Goal: Transaction & Acquisition: Subscribe to service/newsletter

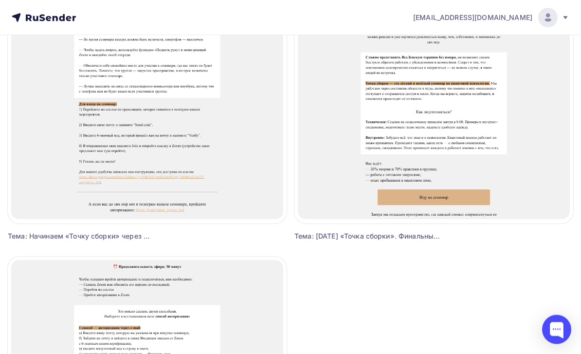
scroll to position [1488, 0]
click at [462, 106] on span "Выбрать шаблон" at bounding box center [434, 102] width 68 height 12
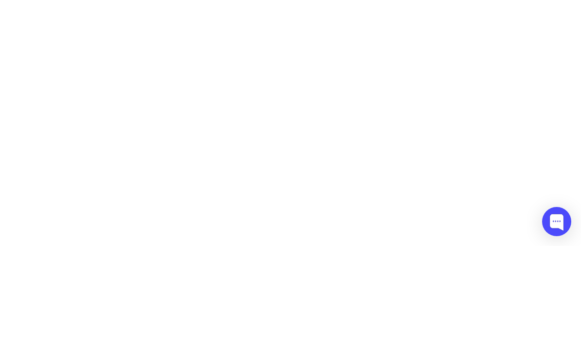
scroll to position [2, 0]
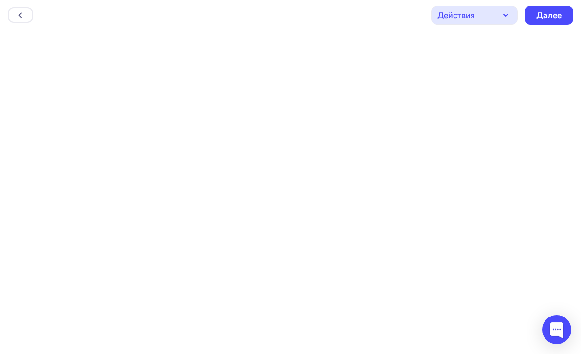
click at [556, 15] on div "Далее" at bounding box center [548, 15] width 25 height 11
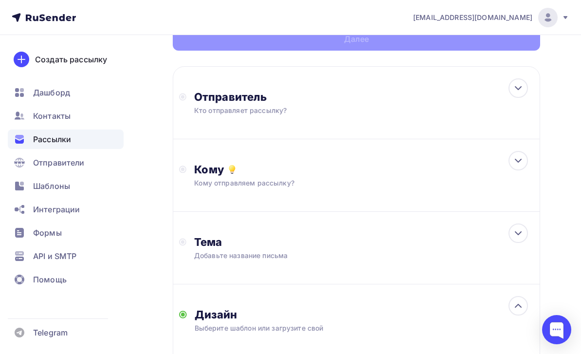
scroll to position [82, 0]
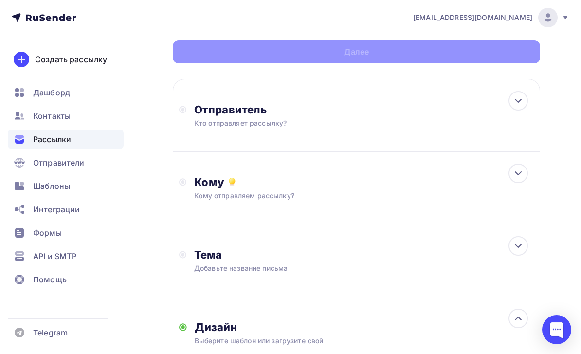
click at [527, 103] on div at bounding box center [517, 100] width 19 height 19
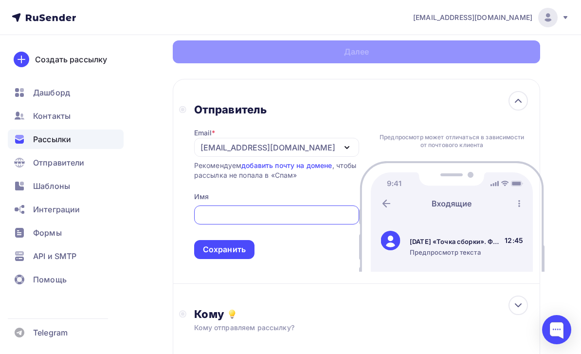
scroll to position [0, 0]
click at [320, 149] on div "[EMAIL_ADDRESS][DOMAIN_NAME]" at bounding box center [276, 147] width 165 height 19
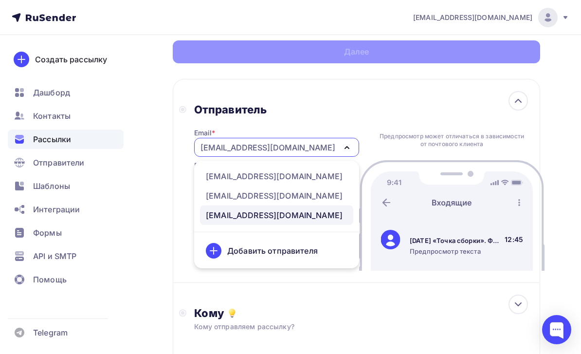
click at [302, 179] on div "info@ut-newlightconsult.com" at bounding box center [274, 176] width 137 height 12
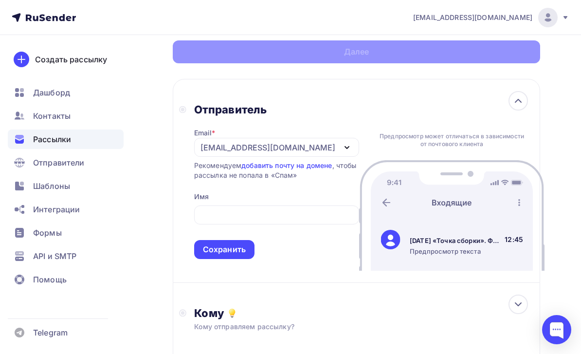
click at [283, 220] on input "text" at bounding box center [276, 215] width 154 height 12
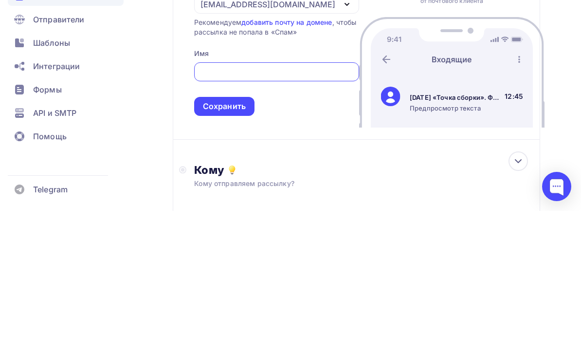
type input "л"
type input "Леонид Тальпис"
click at [241, 244] on div "Сохранить" at bounding box center [224, 249] width 43 height 11
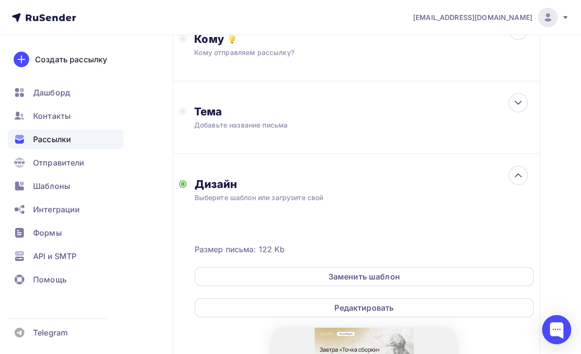
click at [373, 117] on div "Тема" at bounding box center [290, 112] width 192 height 14
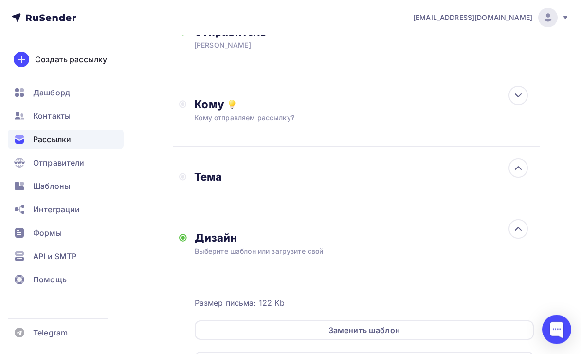
click at [496, 104] on div "Кому" at bounding box center [364, 105] width 340 height 14
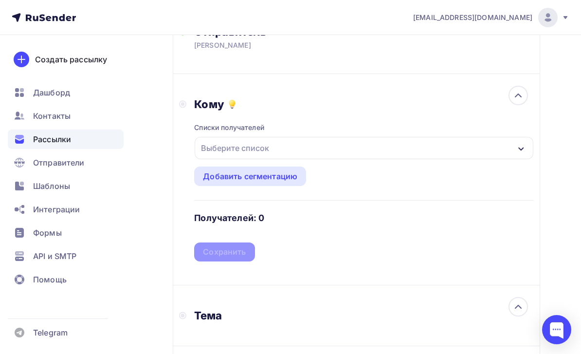
click at [385, 146] on div "Выберите список" at bounding box center [364, 148] width 339 height 22
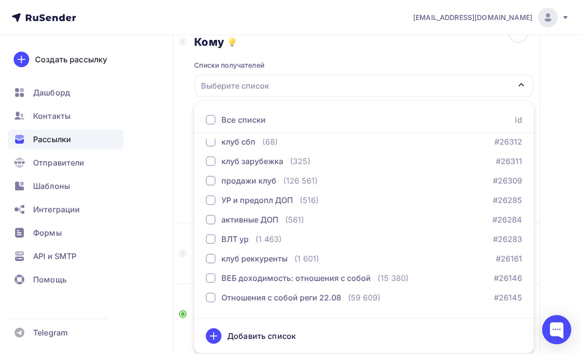
scroll to position [1253, 0]
click at [425, 179] on div "продажи клуб (126 561) #26309" at bounding box center [364, 180] width 316 height 12
click at [156, 186] on div "Назад Новая рассылка Новая рассылка Закончить позже Далее Отправитель Леонид Та…" at bounding box center [290, 285] width 581 height 944
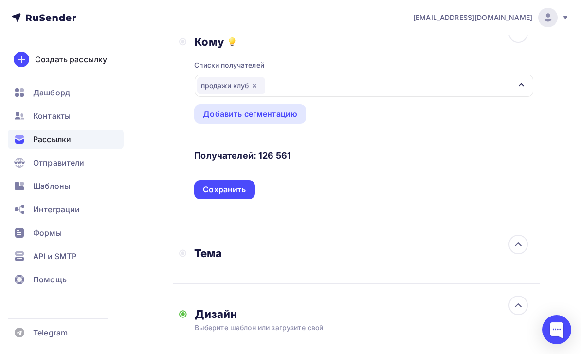
click at [247, 193] on div "Сохранить" at bounding box center [224, 189] width 60 height 19
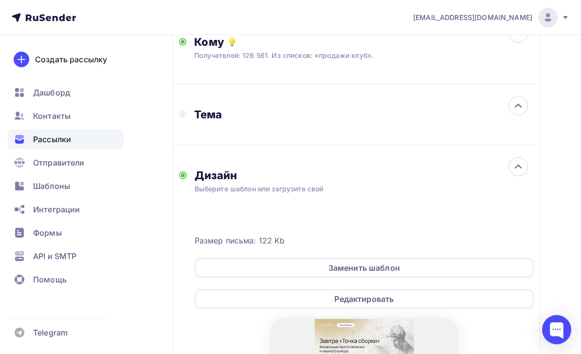
click at [461, 114] on div "Тема" at bounding box center [356, 114] width 367 height 61
click at [519, 109] on icon at bounding box center [518, 106] width 12 height 12
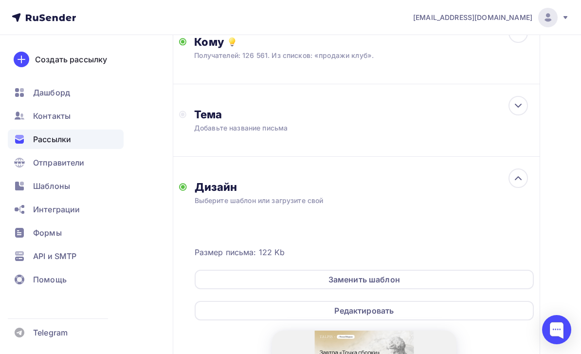
click at [520, 103] on icon at bounding box center [518, 106] width 12 height 12
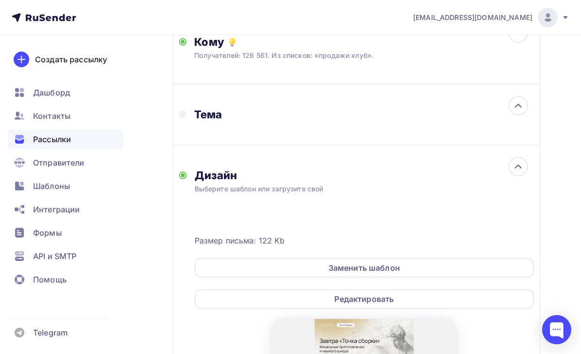
click at [517, 111] on icon at bounding box center [518, 106] width 12 height 12
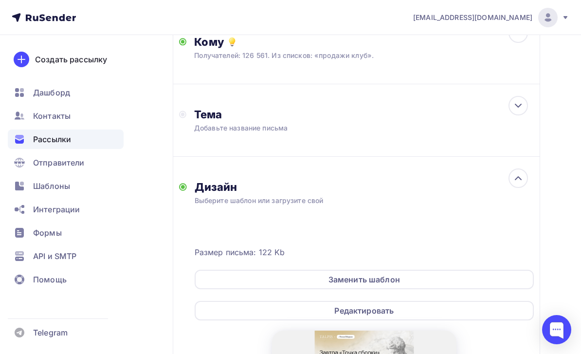
click at [290, 127] on div "Добавьте название письма" at bounding box center [280, 128] width 173 height 10
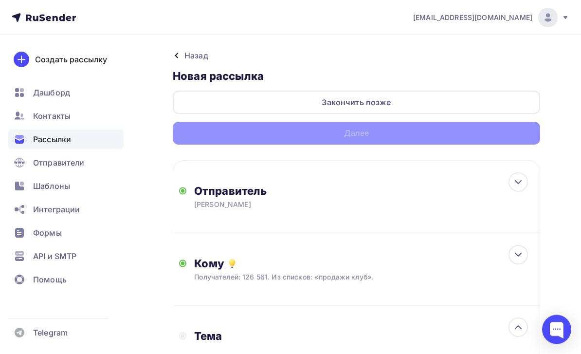
scroll to position [0, 0]
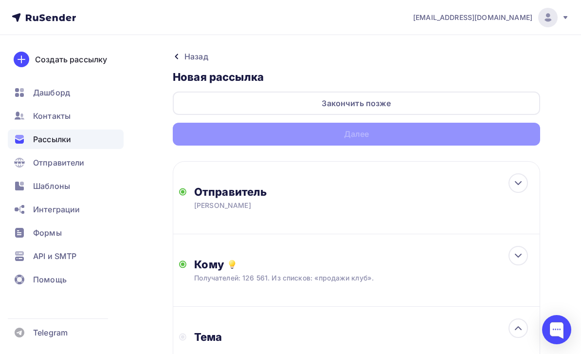
click at [457, 102] on div "Закончить позже" at bounding box center [356, 102] width 367 height 23
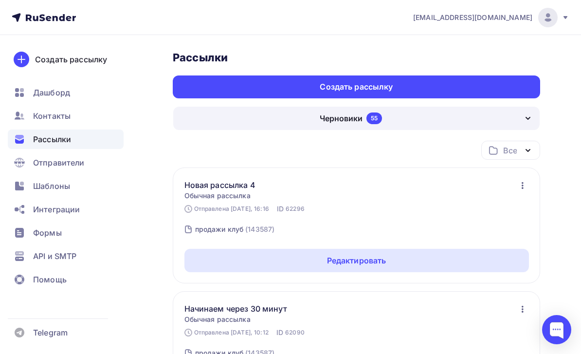
click at [526, 181] on icon "button" at bounding box center [523, 185] width 12 height 12
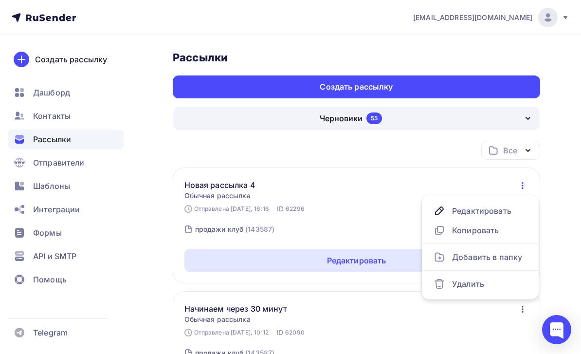
click at [510, 211] on div "Редактировать" at bounding box center [479, 211] width 93 height 12
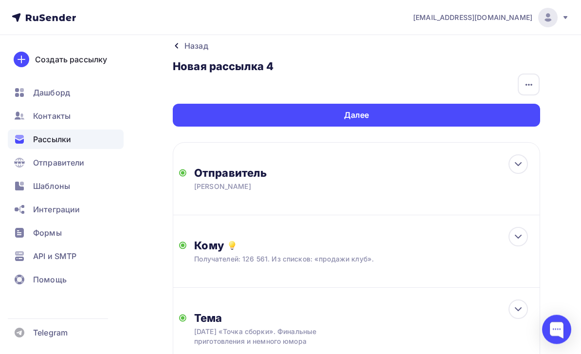
scroll to position [11, 0]
click at [528, 81] on icon "button" at bounding box center [529, 85] width 12 height 12
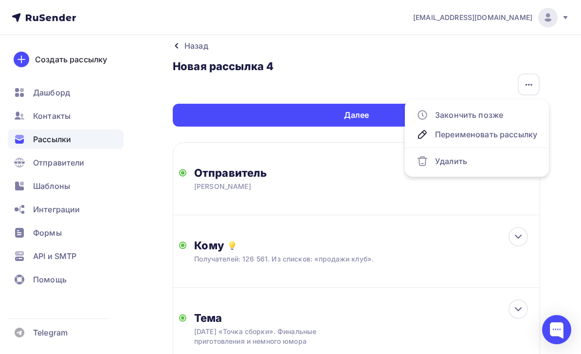
click at [496, 139] on div "Переименовать рассылку" at bounding box center [476, 134] width 121 height 12
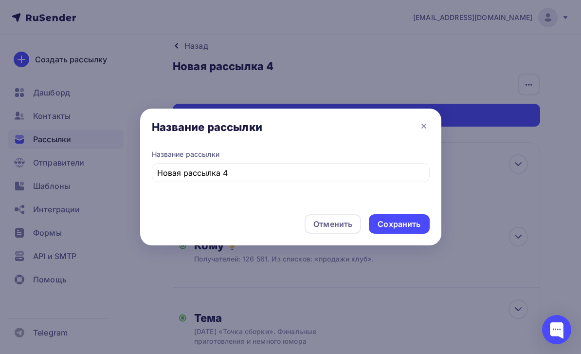
click at [383, 159] on div "Название рассылки" at bounding box center [291, 154] width 278 height 10
click at [399, 179] on input "Новая рассылка 4" at bounding box center [290, 173] width 267 height 12
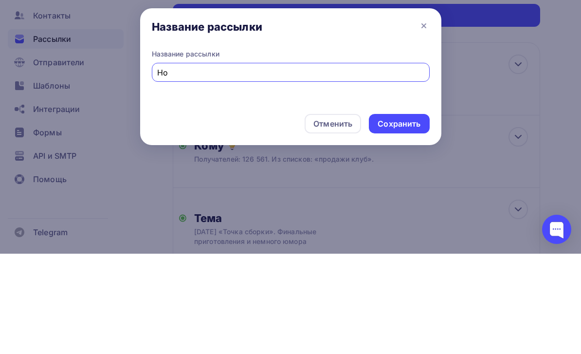
type input "Н"
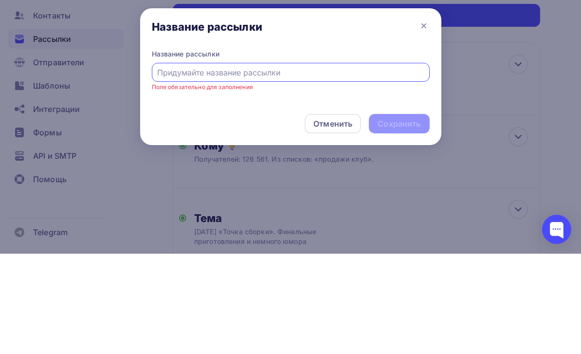
click at [183, 167] on input "text" at bounding box center [290, 173] width 267 height 12
paste input "Завтра «Точка сборки». Финальные приготовления и немного юмора"
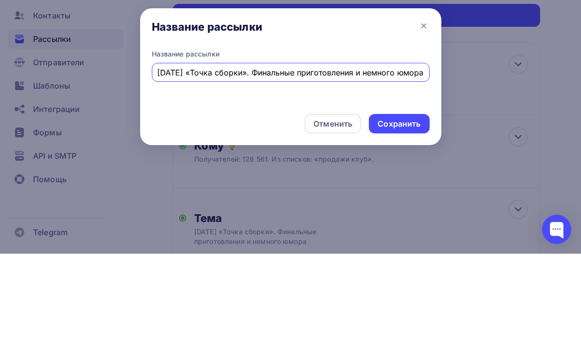
type input "Завтра «Точка сборки». Финальные приготовления и немного юмора"
click at [415, 218] on div "Сохранить" at bounding box center [398, 223] width 43 height 11
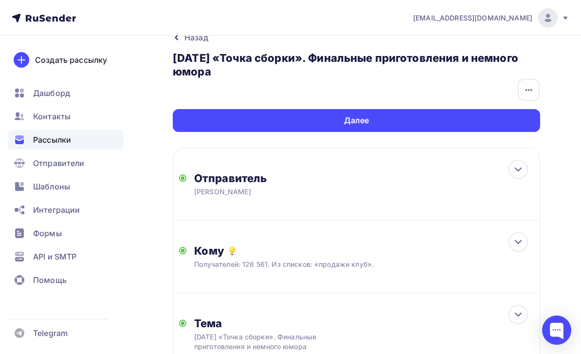
scroll to position [19, 0]
click at [524, 125] on div "Далее" at bounding box center [356, 120] width 367 height 23
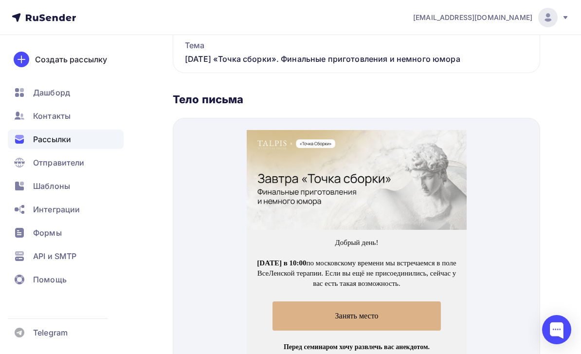
scroll to position [510, 0]
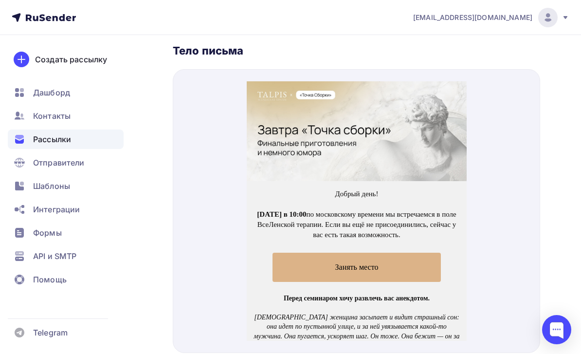
click at [440, 140] on img at bounding box center [356, 120] width 220 height 100
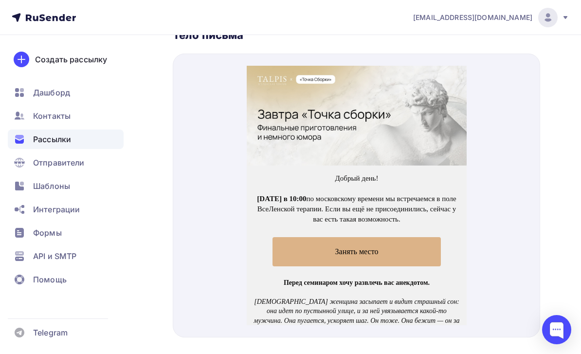
click at [409, 234] on span "Занять место" at bounding box center [356, 239] width 168 height 29
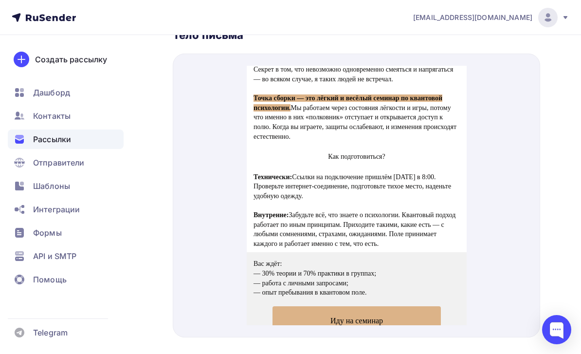
scroll to position [403, 0]
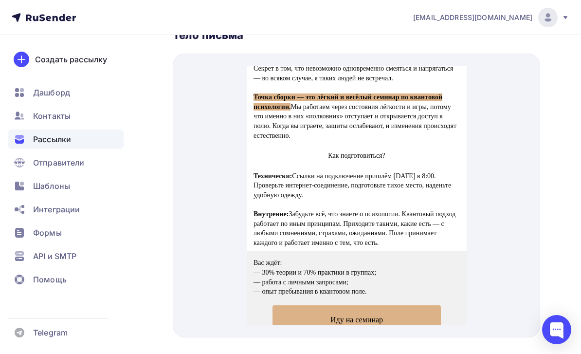
click at [407, 293] on span "Иду на семинар" at bounding box center [356, 307] width 168 height 29
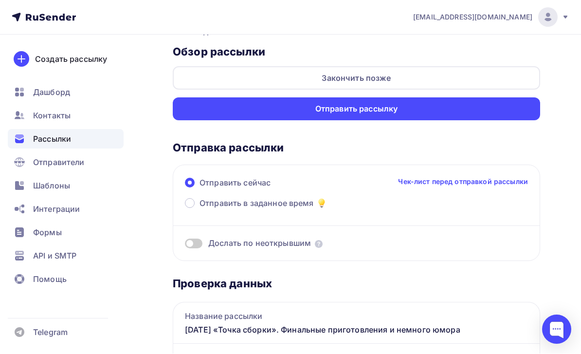
scroll to position [25, 0]
click at [535, 117] on div "Отправить рассылку" at bounding box center [356, 108] width 367 height 23
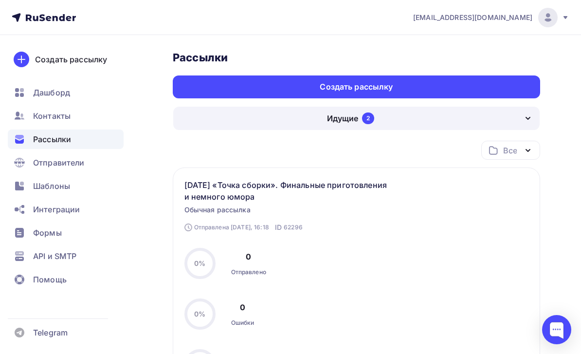
click at [489, 90] on div "Создать рассылку" at bounding box center [356, 86] width 367 height 23
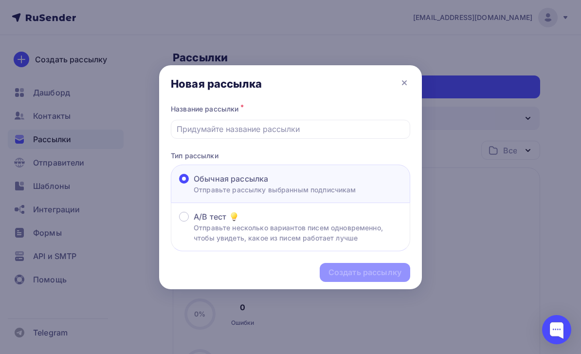
click at [271, 134] on input "text" at bounding box center [291, 129] width 228 height 12
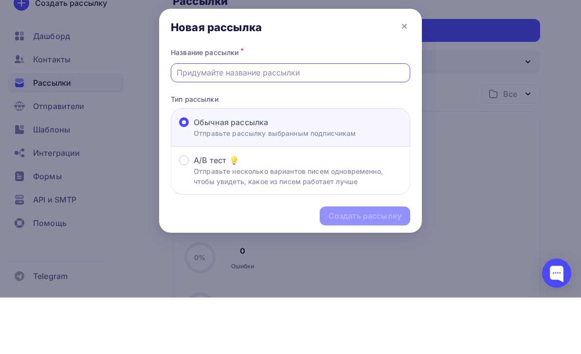
click at [198, 123] on input "text" at bounding box center [291, 129] width 228 height 12
paste input "Технический Zoom-тест через 2 часа"
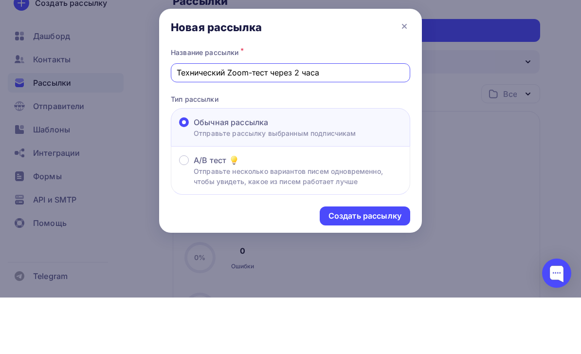
scroll to position [56, 0]
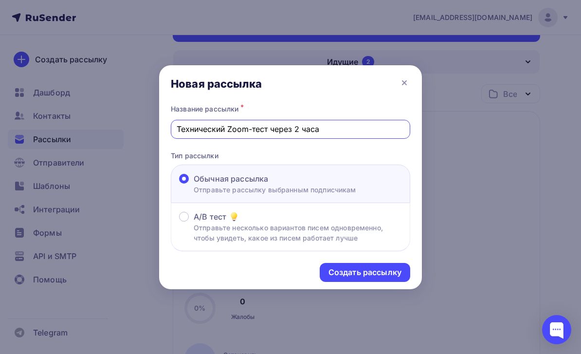
type input "Технический Zoom-тест через 2 часа"
click at [401, 271] on div "Создать рассылку" at bounding box center [365, 272] width 90 height 19
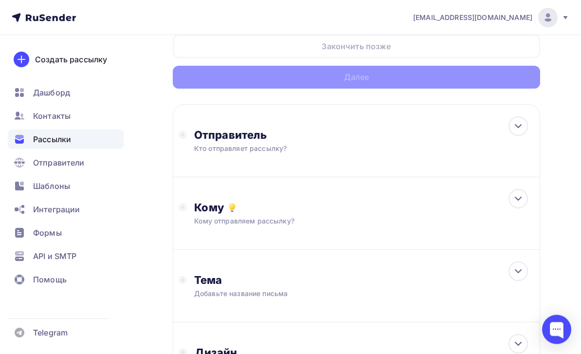
scroll to position [57, 0]
click at [510, 137] on div "Отправитель Кто отправляет рассылку? Email * [EMAIL_ADDRESS][DOMAIN_NAME] [EMAI…" at bounding box center [356, 140] width 367 height 73
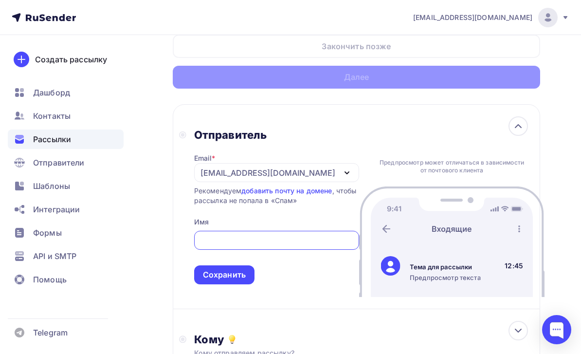
scroll to position [0, 0]
click at [296, 174] on div "[EMAIL_ADDRESS][DOMAIN_NAME]" at bounding box center [267, 173] width 135 height 12
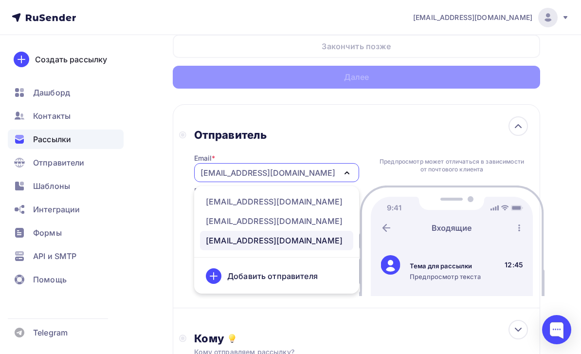
click at [292, 207] on div "[EMAIL_ADDRESS][DOMAIN_NAME]" at bounding box center [274, 202] width 137 height 12
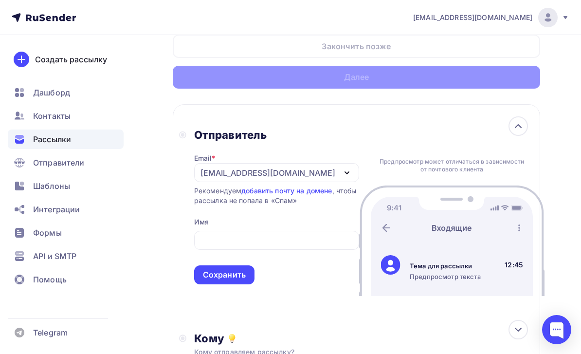
click at [278, 246] on input "text" at bounding box center [276, 240] width 154 height 12
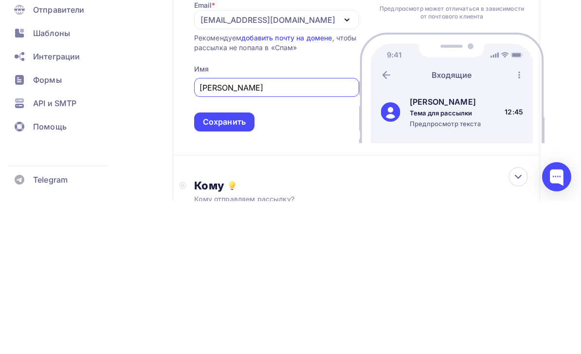
type input "[PERSON_NAME]"
click at [249, 265] on div "Сохранить" at bounding box center [224, 274] width 60 height 19
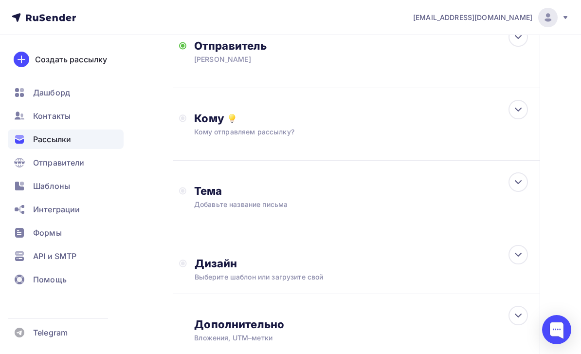
scroll to position [145, 0]
click at [422, 113] on div "Кому" at bounding box center [364, 119] width 340 height 14
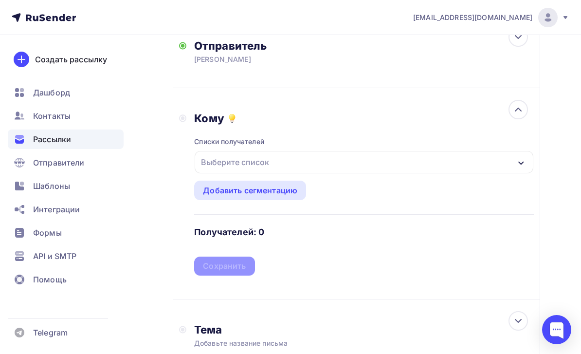
click at [384, 165] on div "Выберите список" at bounding box center [364, 162] width 339 height 22
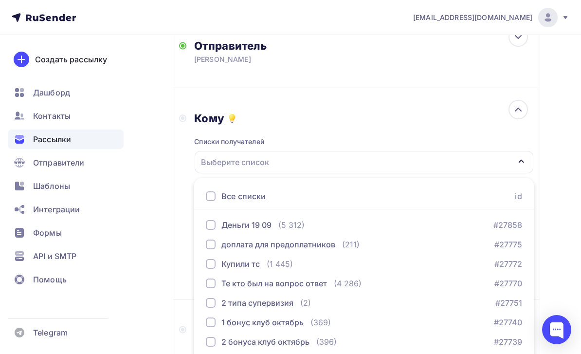
scroll to position [191, 0]
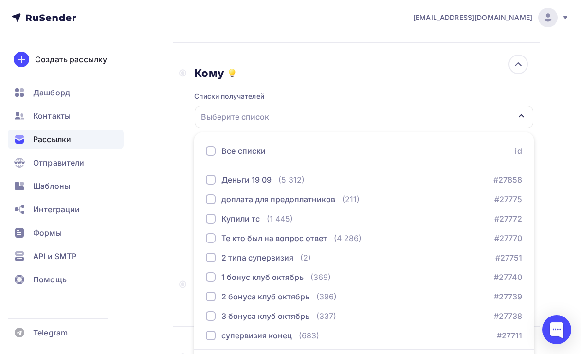
click at [323, 228] on button "Купили тс (1 445) #27772" at bounding box center [364, 218] width 328 height 19
click at [154, 287] on div "Назад Технический Zoom-тест через 2 часа Технический Zoom-тест через 2 часа Зак…" at bounding box center [290, 183] width 581 height 679
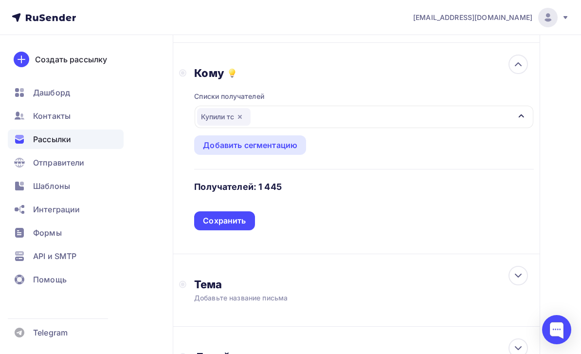
click at [246, 230] on div "Сохранить" at bounding box center [224, 220] width 60 height 19
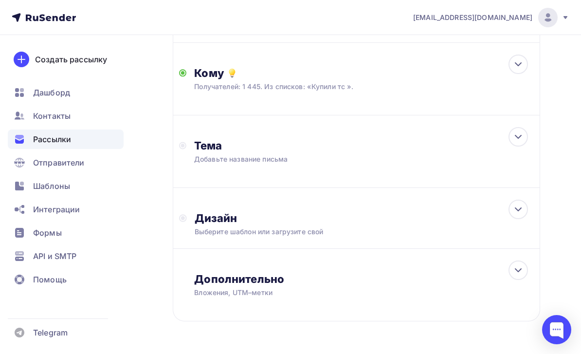
click at [363, 145] on div "Тема" at bounding box center [290, 146] width 192 height 14
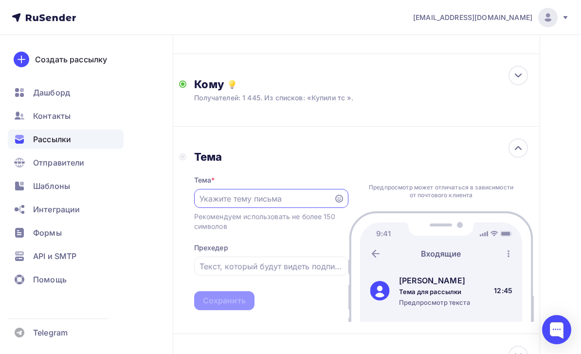
scroll to position [0, 0]
click at [305, 203] on input "text" at bounding box center [263, 199] width 128 height 12
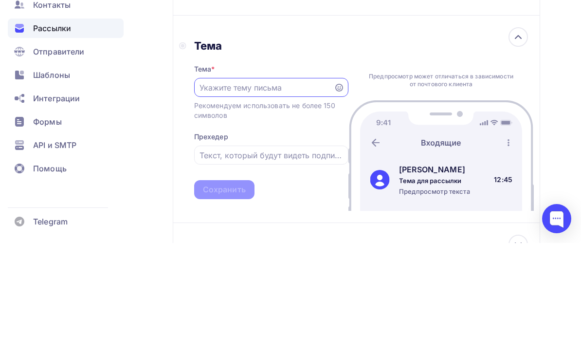
click at [271, 193] on input "text" at bounding box center [263, 199] width 128 height 12
paste input "Технический Zoom-тест через 2 часа"
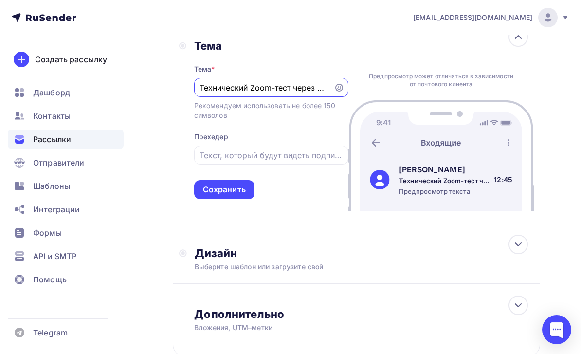
type input "Технический Zoom-тест через 2 часа"
click at [249, 195] on div "Сохранить" at bounding box center [224, 189] width 60 height 19
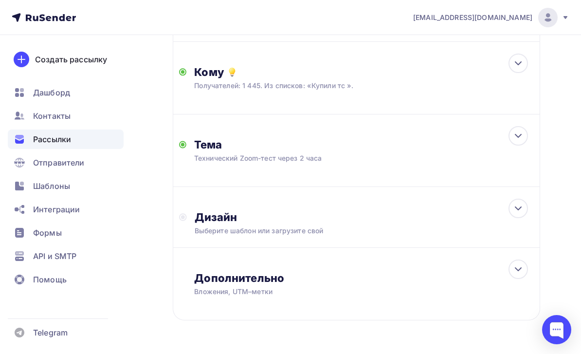
scroll to position [192, 0]
click at [312, 225] on div "Дизайн Выберите шаблон или загрузите свой" at bounding box center [360, 223] width 347 height 25
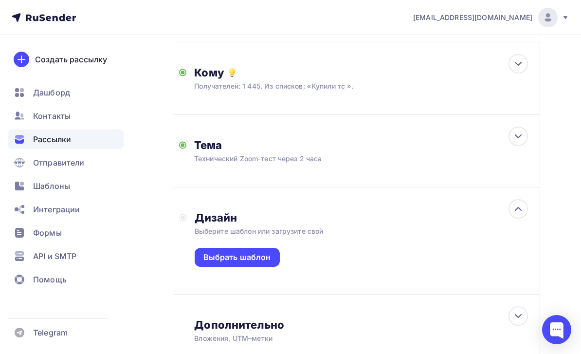
click at [259, 256] on div "Выбрать шаблон" at bounding box center [237, 256] width 68 height 11
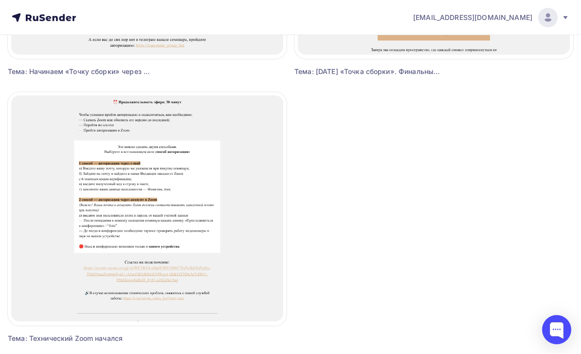
scroll to position [1688, 0]
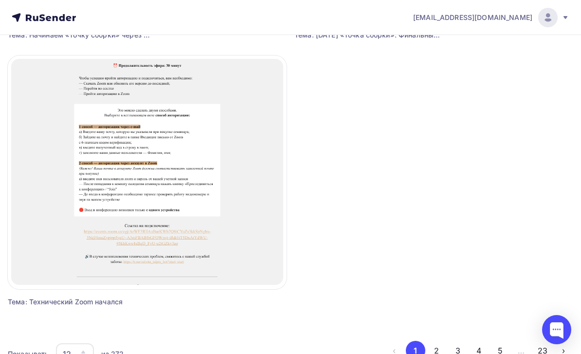
click at [84, 349] on div "12" at bounding box center [75, 353] width 38 height 21
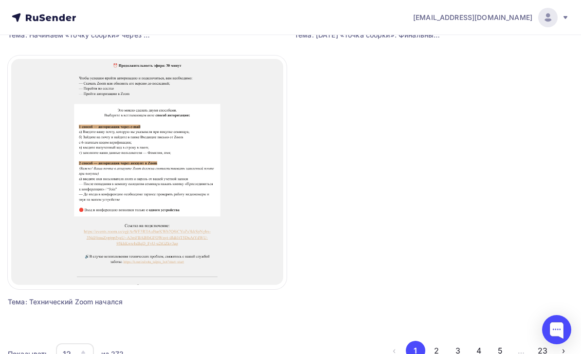
click at [439, 351] on button "2" at bounding box center [436, 350] width 19 height 19
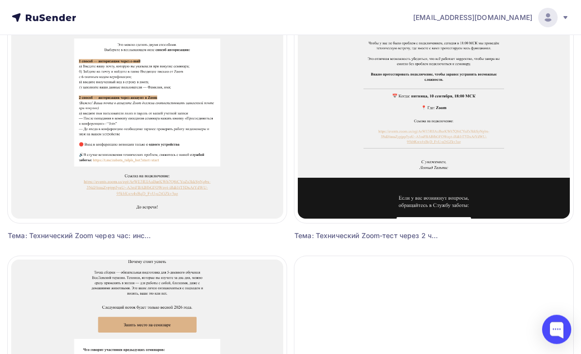
scroll to position [422, 0]
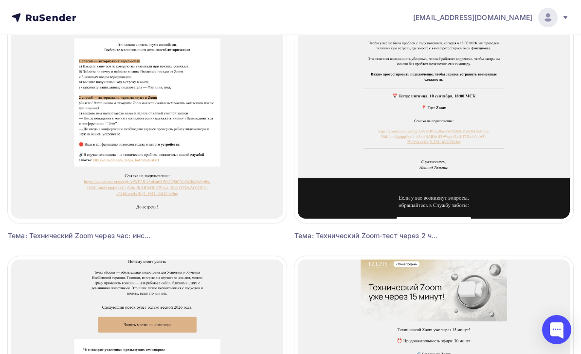
click at [460, 101] on span "Выбрать шаблон" at bounding box center [434, 102] width 68 height 12
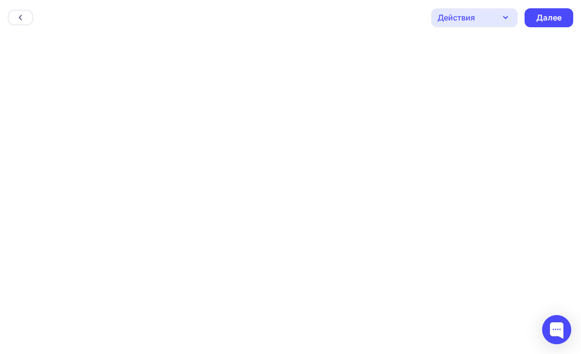
click at [557, 22] on div "Далее" at bounding box center [548, 17] width 25 height 11
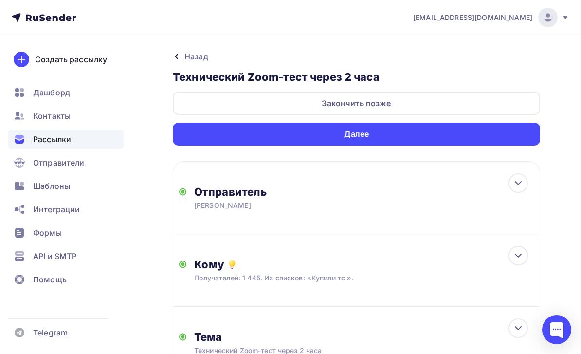
click at [495, 136] on div "Далее" at bounding box center [356, 134] width 367 height 23
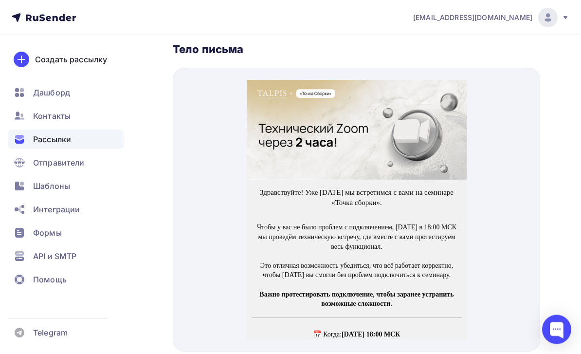
scroll to position [515, 0]
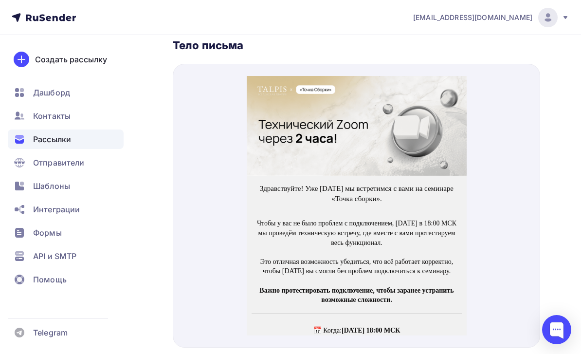
click at [417, 125] on img at bounding box center [356, 114] width 220 height 100
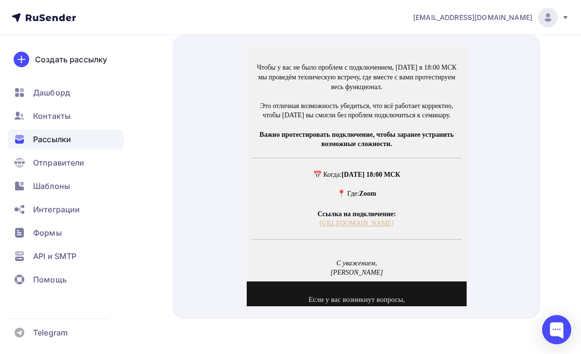
scroll to position [128, 0]
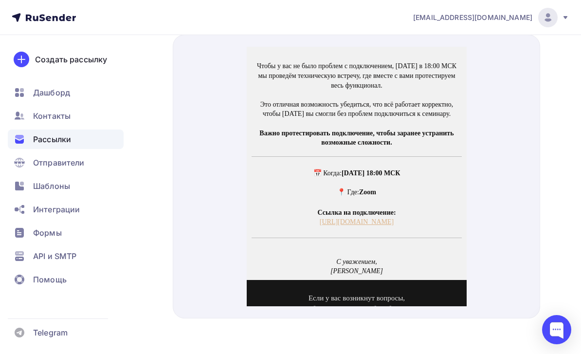
click at [391, 212] on link "[URL][DOMAIN_NAME]" at bounding box center [356, 209] width 74 height 7
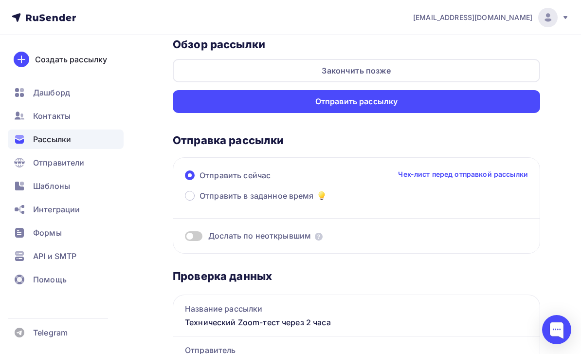
scroll to position [0, 0]
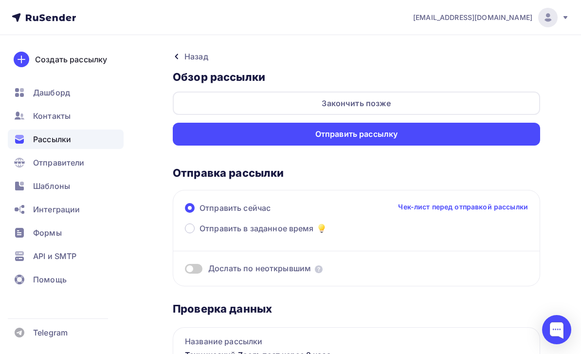
click at [483, 96] on div "Закончить позже" at bounding box center [356, 102] width 367 height 23
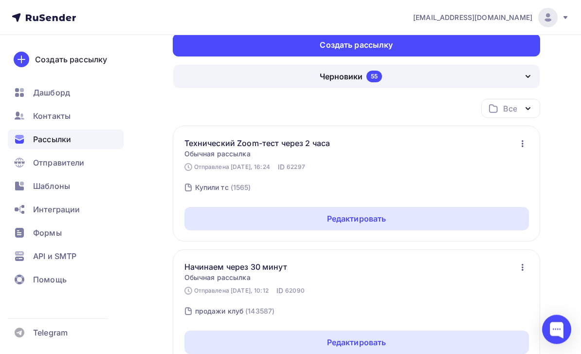
scroll to position [42, 0]
click at [478, 213] on div "Редактировать" at bounding box center [356, 218] width 344 height 23
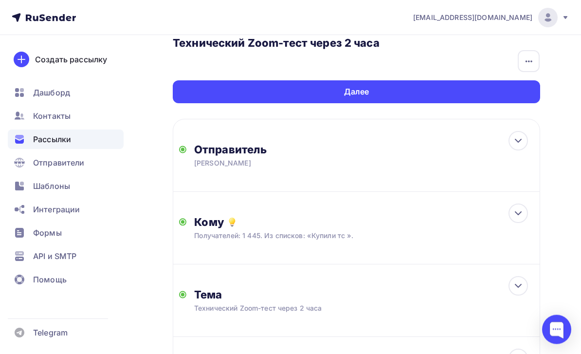
scroll to position [34, 0]
click at [510, 93] on div "Далее" at bounding box center [356, 91] width 367 height 23
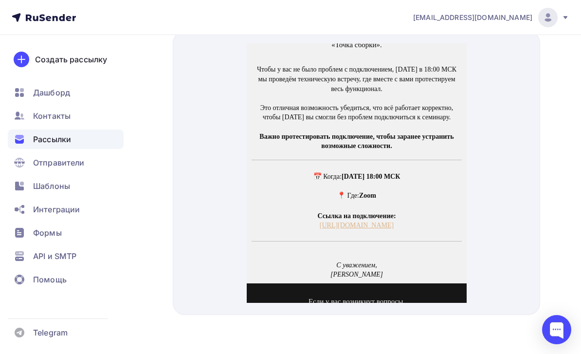
scroll to position [123, 0]
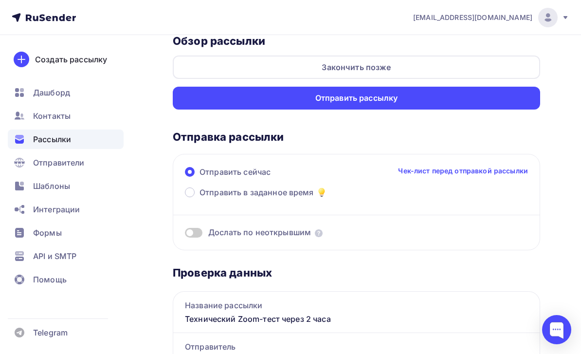
click at [515, 101] on div "Отправить рассылку" at bounding box center [356, 98] width 367 height 23
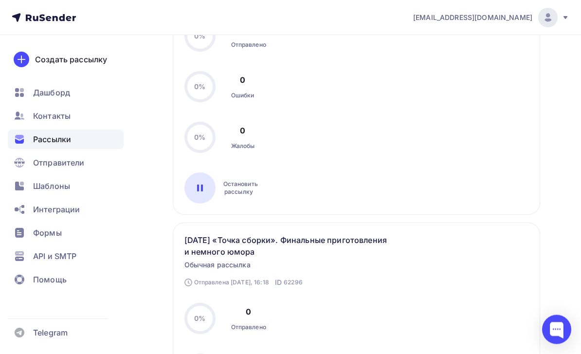
scroll to position [215, 0]
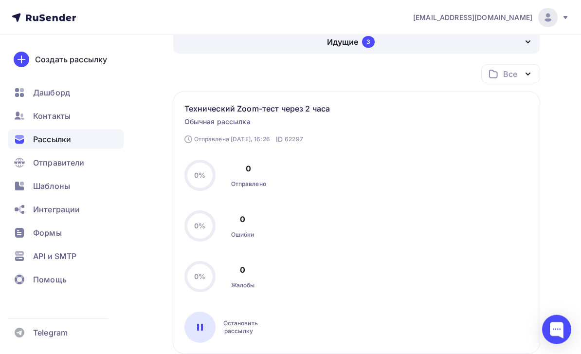
scroll to position [77, 0]
click at [513, 114] on div "Отправляется Запущена Сегодня, 16:26 ID 62297 Технический Zoom-тест через 2 час…" at bounding box center [356, 222] width 344 height 240
click at [515, 124] on div "Отправляется Запущена Сегодня, 16:26 ID 62297 Технический Zoom-тест через 2 час…" at bounding box center [356, 222] width 344 height 240
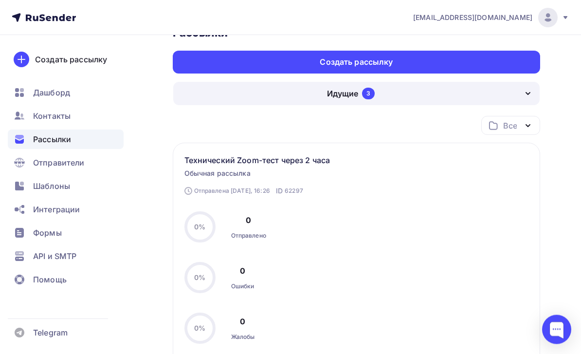
scroll to position [0, 0]
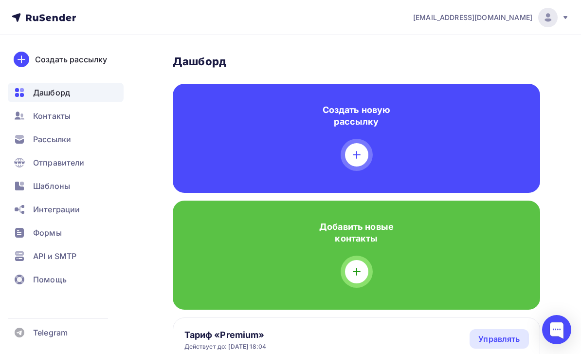
click at [110, 137] on div "Рассылки" at bounding box center [66, 138] width 116 height 19
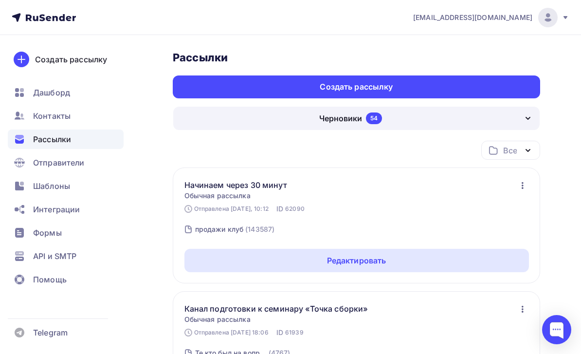
click at [495, 120] on div "Черновики 54" at bounding box center [356, 118] width 366 height 23
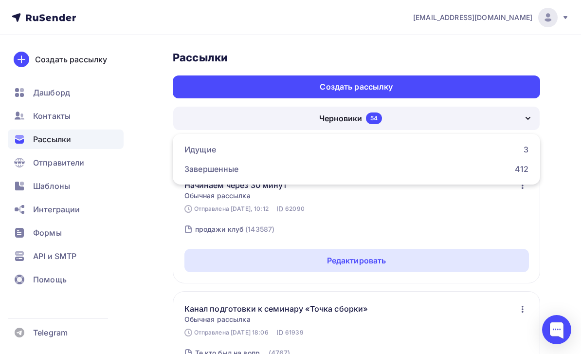
click at [484, 143] on link "Идущие 3" at bounding box center [357, 149] width 356 height 19
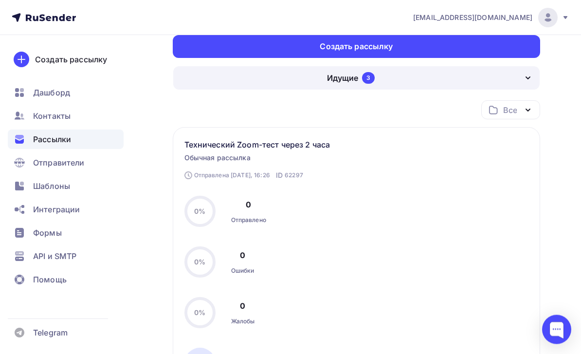
scroll to position [41, 0]
click at [526, 117] on div "Все" at bounding box center [510, 109] width 59 height 19
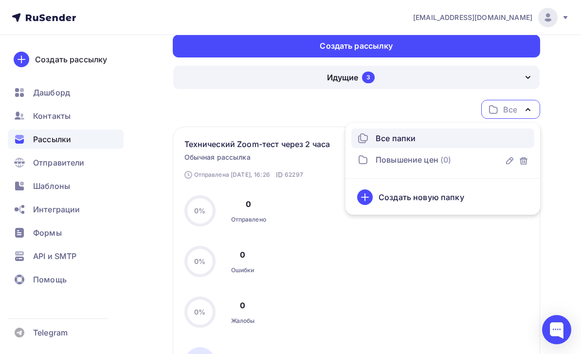
click at [531, 111] on icon "button" at bounding box center [528, 110] width 12 height 12
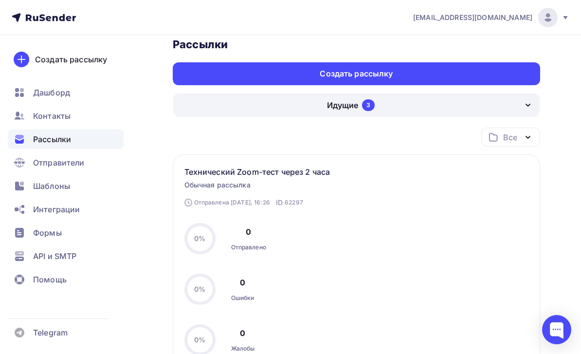
scroll to position [15, 0]
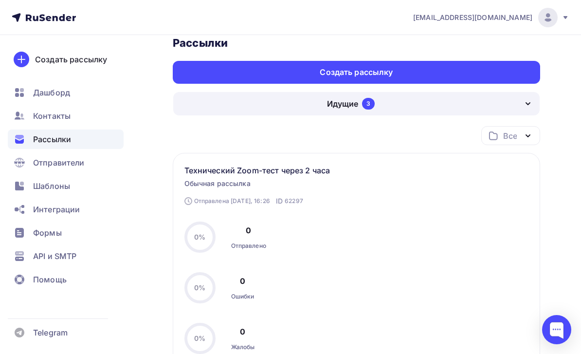
click at [527, 65] on div "Создать рассылку" at bounding box center [356, 72] width 367 height 23
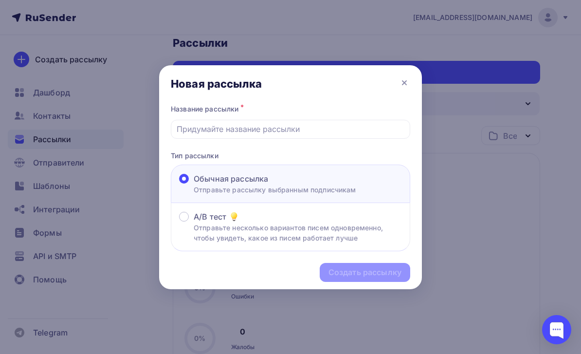
click at [299, 131] on input "text" at bounding box center [291, 129] width 228 height 12
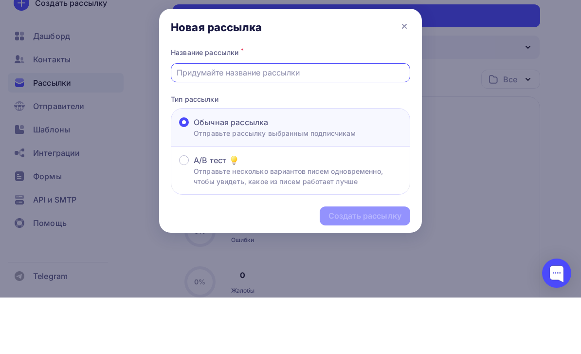
click at [259, 123] on input "text" at bounding box center [291, 129] width 228 height 12
paste input "Технический Zoom через час: инструкция по подключению"
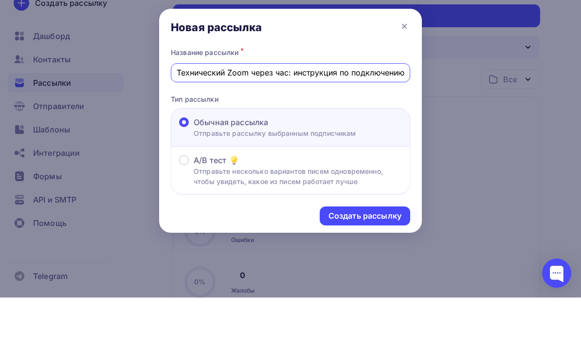
scroll to position [71, 0]
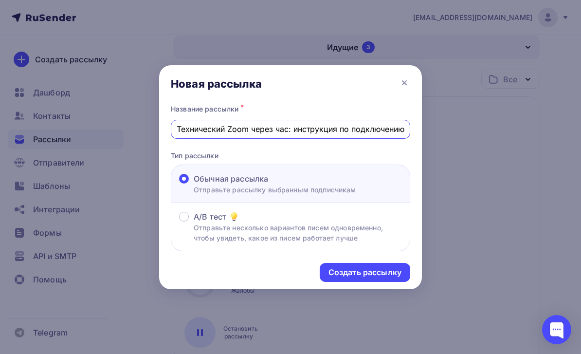
type input "Технический Zoom через час: инструкция по подключению"
click at [386, 269] on div "Создать рассылку" at bounding box center [364, 272] width 73 height 11
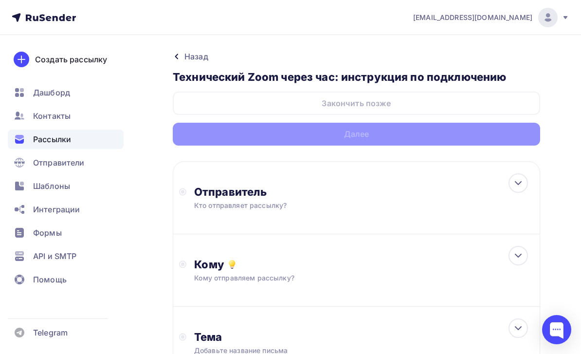
click at [491, 185] on div "Отправитель Кто отправляет рассылку? Email * [EMAIL_ADDRESS][DOMAIN_NAME] [EMAI…" at bounding box center [356, 197] width 367 height 73
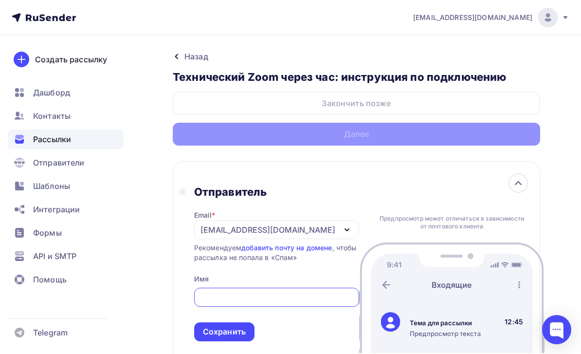
click at [286, 222] on div "[EMAIL_ADDRESS][DOMAIN_NAME]" at bounding box center [276, 229] width 165 height 19
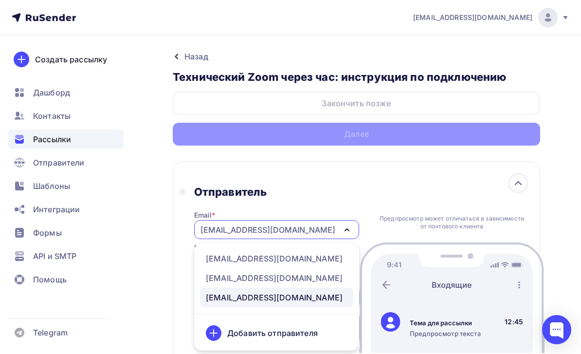
click at [288, 264] on div "[EMAIL_ADDRESS][DOMAIN_NAME]" at bounding box center [274, 258] width 137 height 12
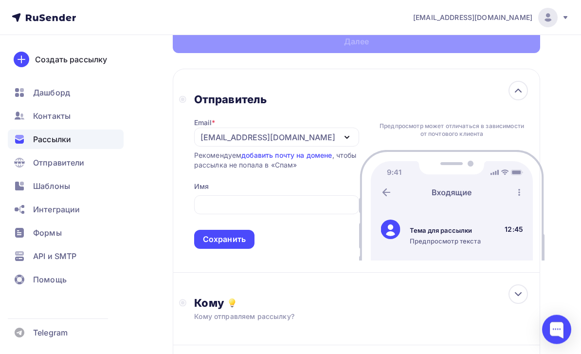
click at [315, 210] on input "text" at bounding box center [276, 205] width 154 height 12
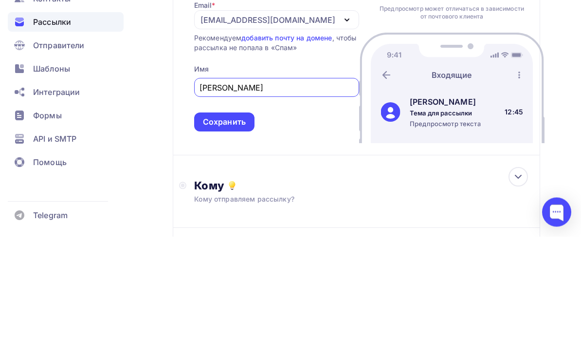
scroll to position [210, 0]
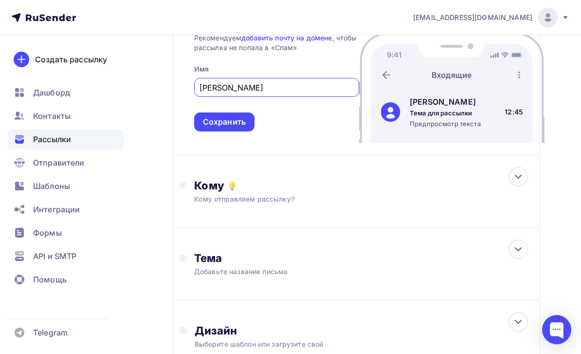
type input "Леонид Тальпис"
click at [248, 128] on div "Сохранить" at bounding box center [224, 121] width 60 height 19
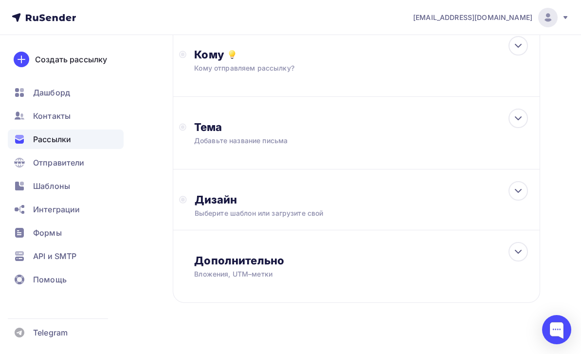
scroll to position [192, 0]
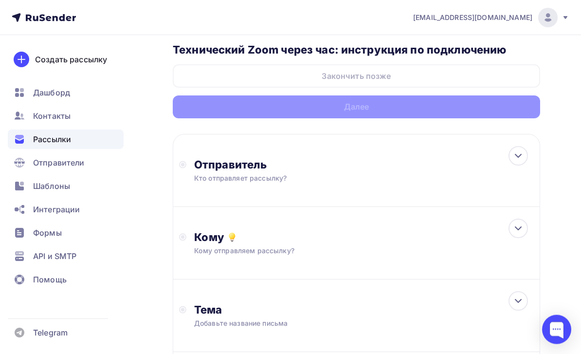
scroll to position [27, 0]
click at [516, 164] on div at bounding box center [517, 155] width 19 height 19
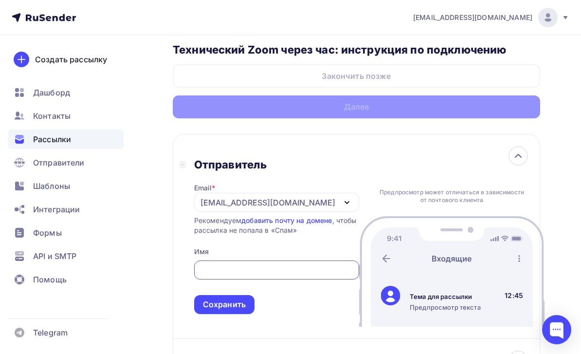
scroll to position [0, 0]
click at [320, 200] on div "[EMAIL_ADDRESS][DOMAIN_NAME]" at bounding box center [276, 202] width 165 height 19
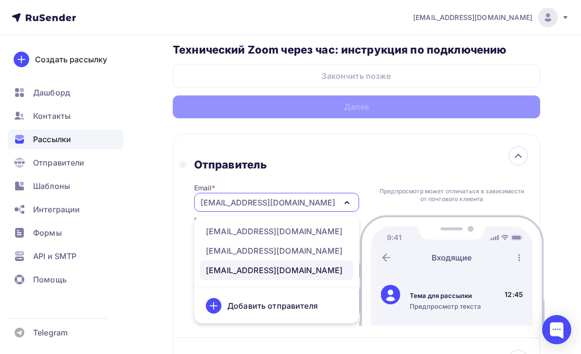
click at [302, 234] on div "[EMAIL_ADDRESS][DOMAIN_NAME]" at bounding box center [274, 231] width 137 height 12
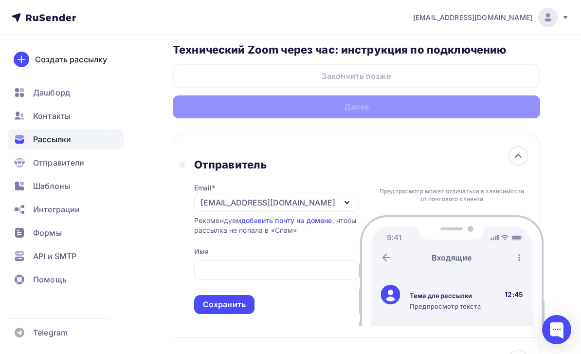
click at [289, 273] on input "text" at bounding box center [276, 270] width 154 height 12
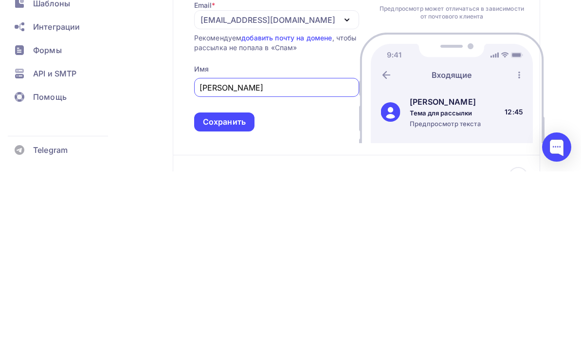
type input "[PERSON_NAME]"
click at [248, 295] on div "Сохранить" at bounding box center [224, 304] width 60 height 19
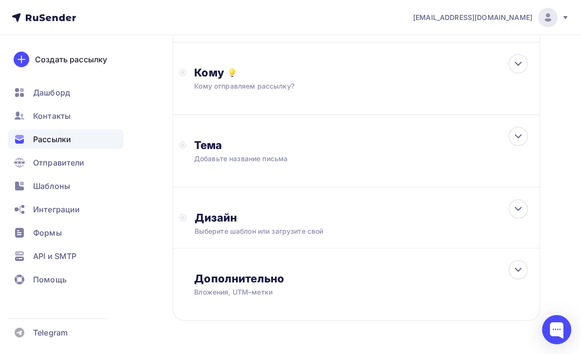
click at [509, 75] on div "Кому" at bounding box center [364, 73] width 340 height 14
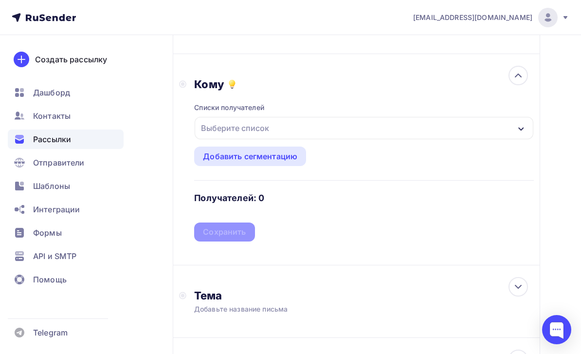
click at [481, 122] on div "Выберите список" at bounding box center [364, 128] width 339 height 22
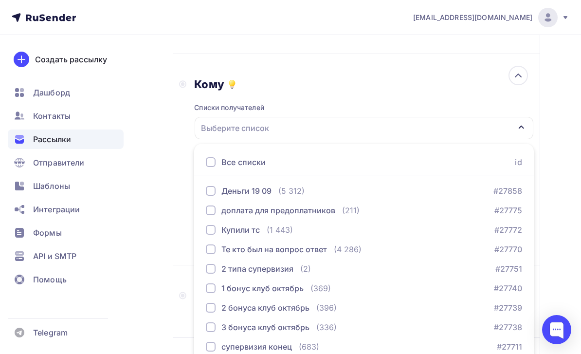
scroll to position [191, 0]
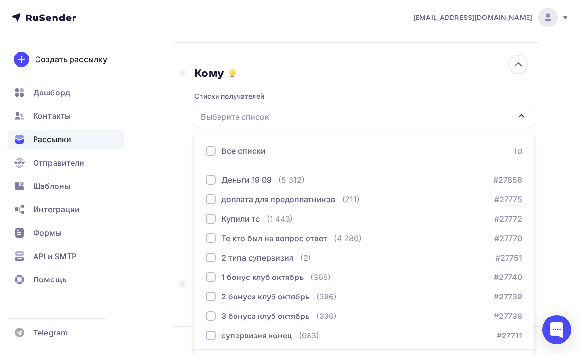
click at [433, 222] on div "Купили тс (1 443) #27772" at bounding box center [364, 219] width 316 height 12
click at [188, 210] on div "Кому Списки получателей Купили тс Все списки id Деньги 19 09 (5 312) #27858 доп…" at bounding box center [356, 148] width 355 height 164
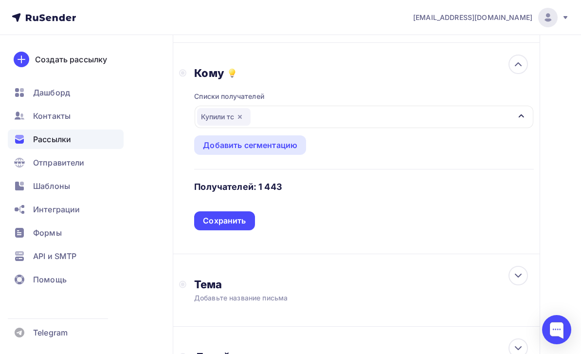
click at [250, 221] on div "Сохранить" at bounding box center [224, 220] width 60 height 19
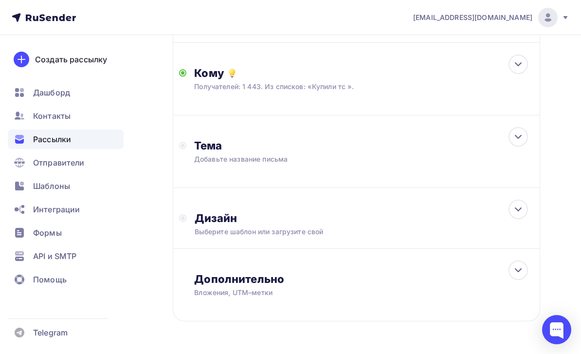
click at [326, 144] on div "Тема" at bounding box center [290, 146] width 192 height 14
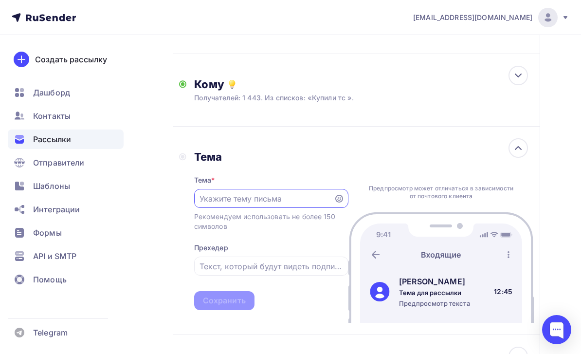
scroll to position [0, 0]
click at [288, 199] on input "text" at bounding box center [263, 199] width 128 height 12
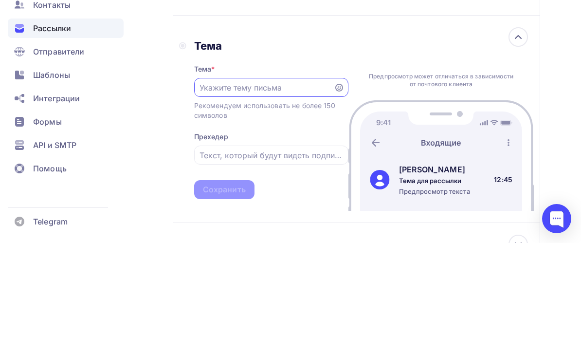
click at [262, 193] on input "text" at bounding box center [263, 199] width 128 height 12
paste input "Технический Zoom через час: инструкция по подключению"
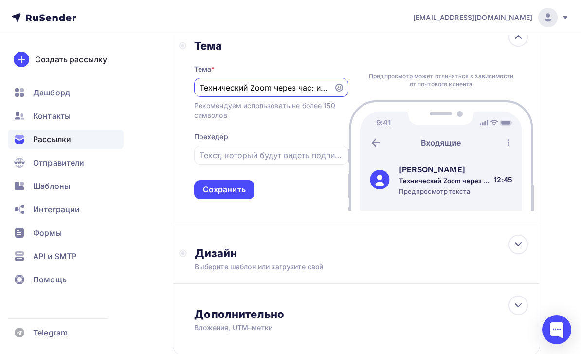
type input "Технический Zoom через час: инструкция по подключению"
click at [236, 189] on div "Сохранить" at bounding box center [224, 189] width 43 height 11
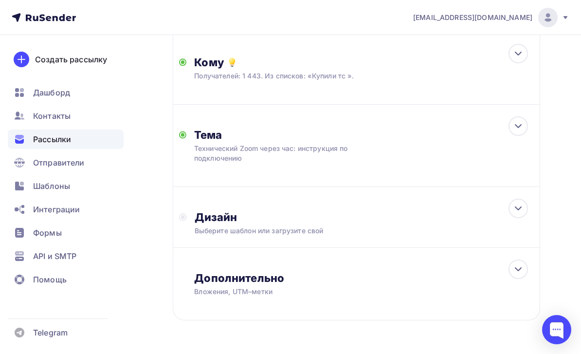
scroll to position [201, 0]
click at [466, 206] on div "Дизайн Выберите шаблон или загрузите свой" at bounding box center [356, 217] width 367 height 61
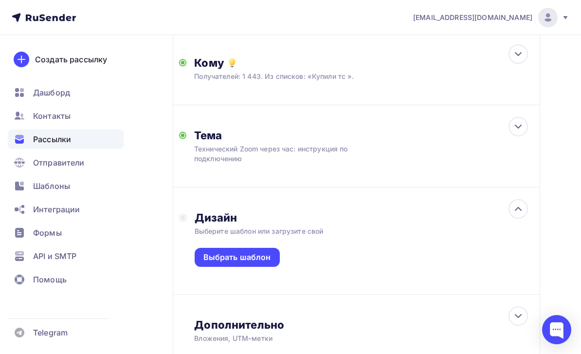
click at [259, 261] on div "Выбрать шаблон" at bounding box center [237, 256] width 68 height 11
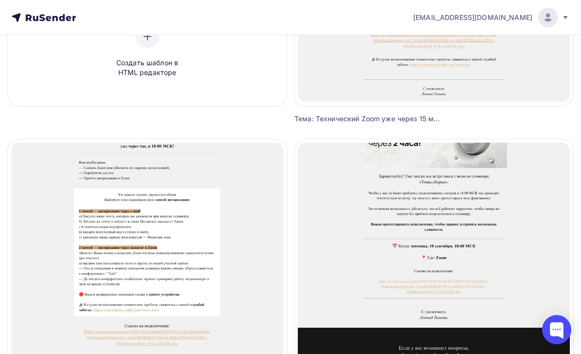
scroll to position [285, 0]
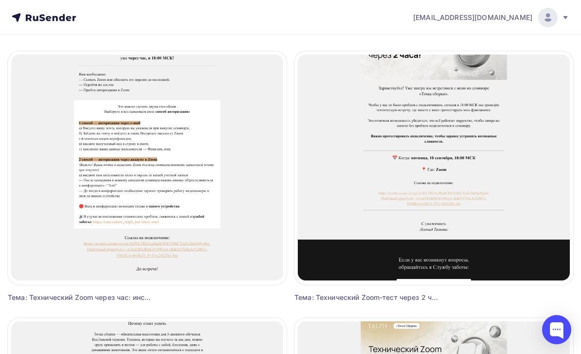
click at [170, 168] on span "Выбрать шаблон" at bounding box center [147, 164] width 68 height 12
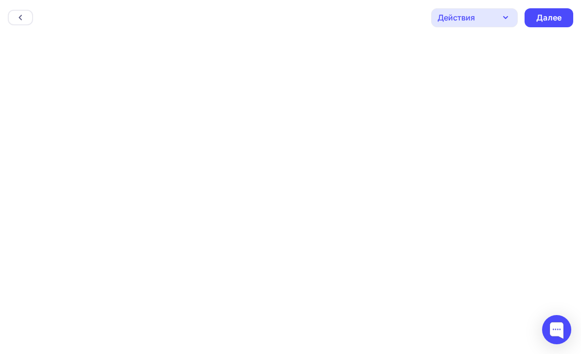
click at [557, 16] on div "Далее" at bounding box center [548, 17] width 25 height 11
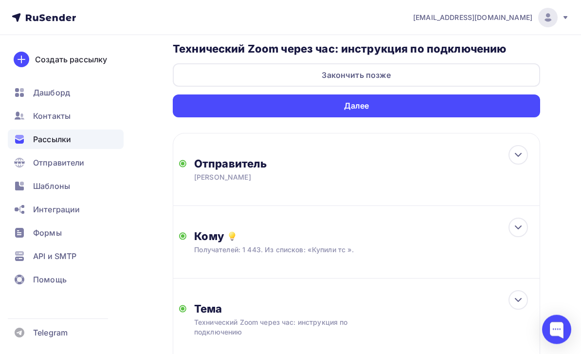
scroll to position [28, 0]
click at [536, 110] on div "Далее" at bounding box center [356, 105] width 367 height 23
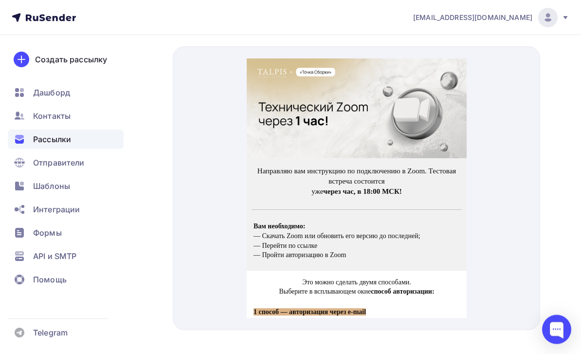
scroll to position [533, 0]
click at [434, 116] on img at bounding box center [356, 97] width 220 height 100
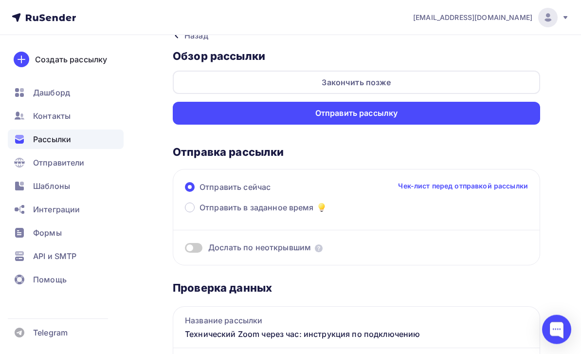
scroll to position [0, 0]
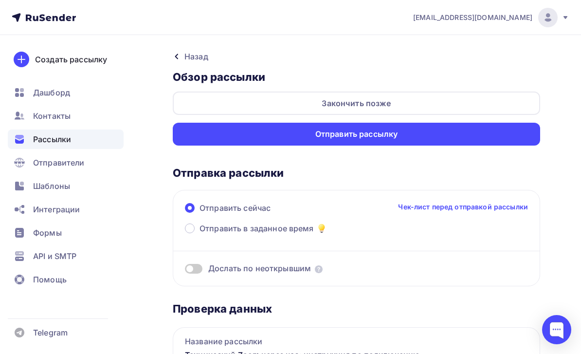
click at [208, 59] on div "Назад" at bounding box center [196, 57] width 24 height 12
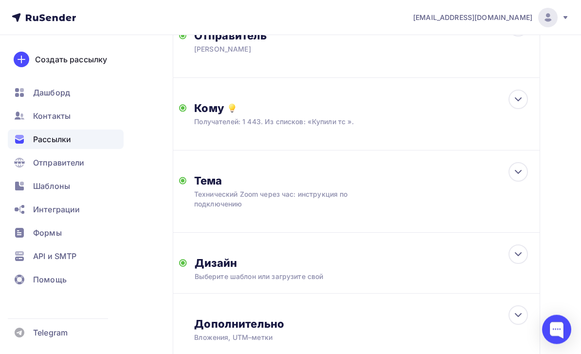
scroll to position [193, 0]
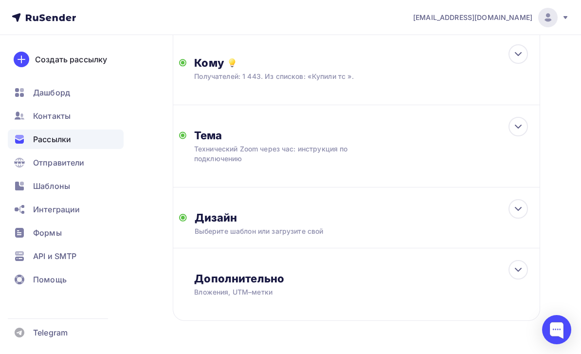
click at [451, 209] on div "Дизайн Выберите шаблон или загрузите свой Размер письма: 122 Kb Заменить шаблон…" at bounding box center [356, 217] width 367 height 61
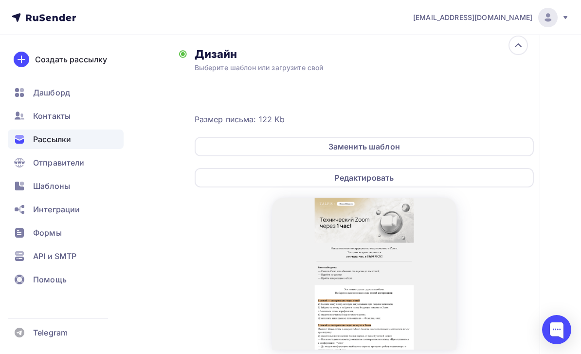
click at [447, 179] on div "Редактировать" at bounding box center [364, 177] width 339 height 19
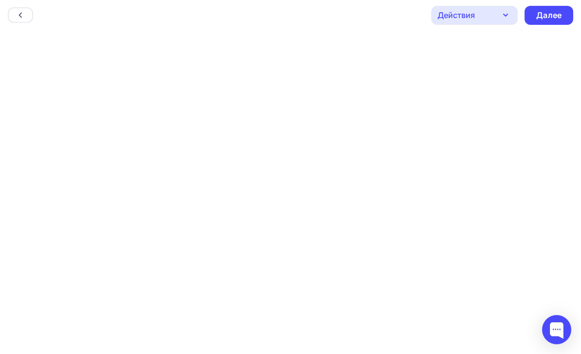
scroll to position [2, 0]
click at [560, 13] on div "Далее" at bounding box center [548, 15] width 25 height 11
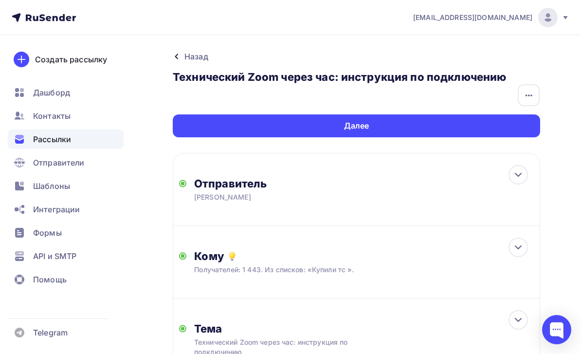
click at [529, 129] on div "Далее" at bounding box center [356, 125] width 367 height 23
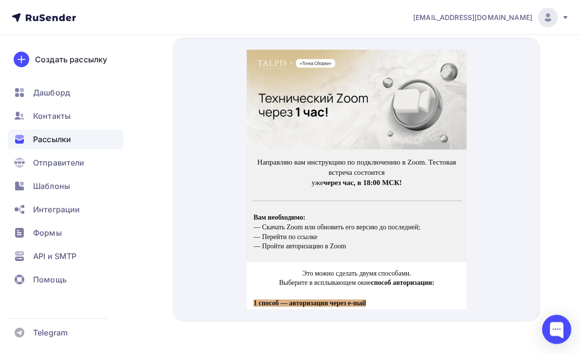
scroll to position [548, 0]
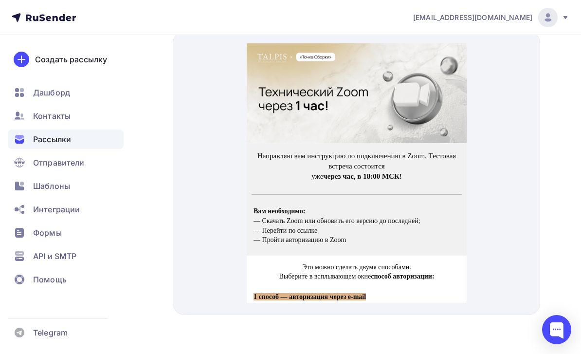
click at [437, 99] on img at bounding box center [356, 82] width 220 height 100
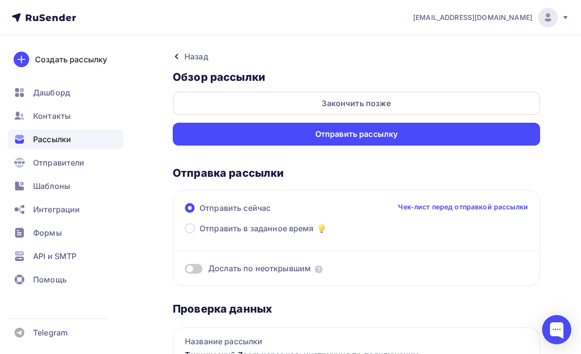
click at [425, 102] on div "Закончить позже" at bounding box center [356, 102] width 367 height 23
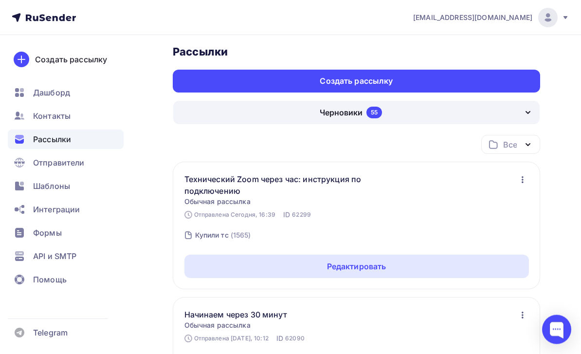
scroll to position [6, 0]
click at [425, 115] on icon "button" at bounding box center [528, 113] width 12 height 12
click at [425, 134] on link "Идущие 2" at bounding box center [357, 143] width 356 height 19
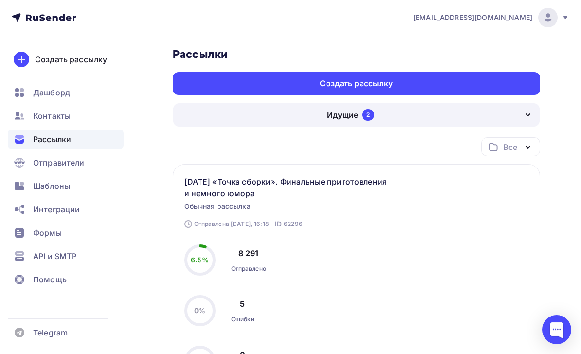
scroll to position [3, 0]
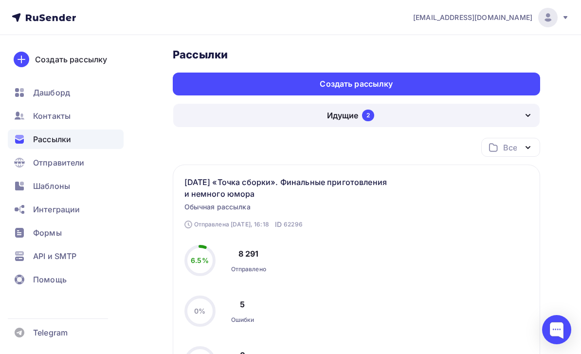
click at [425, 116] on div "Идущие 2" at bounding box center [356, 115] width 366 height 23
click at [425, 137] on link "Черновики 55" at bounding box center [357, 146] width 356 height 19
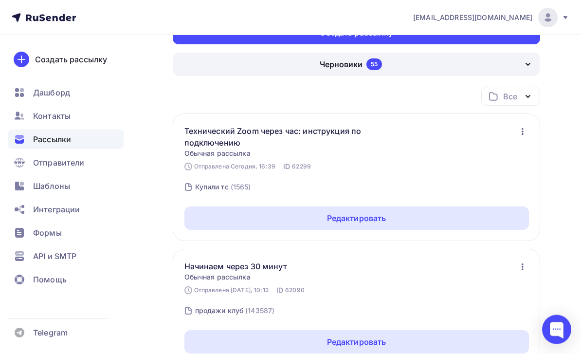
scroll to position [54, 0]
click at [425, 217] on div "Редактировать" at bounding box center [356, 217] width 344 height 23
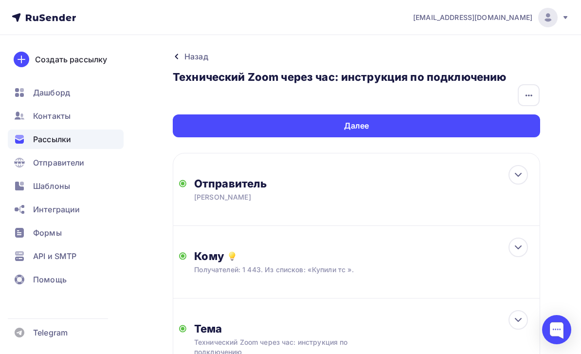
click at [425, 124] on div "Далее" at bounding box center [356, 125] width 367 height 23
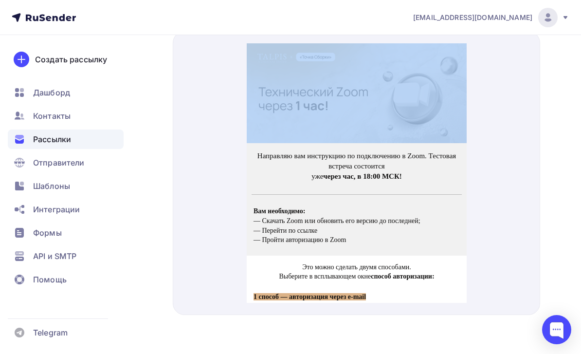
click at [425, 102] on img at bounding box center [356, 82] width 220 height 100
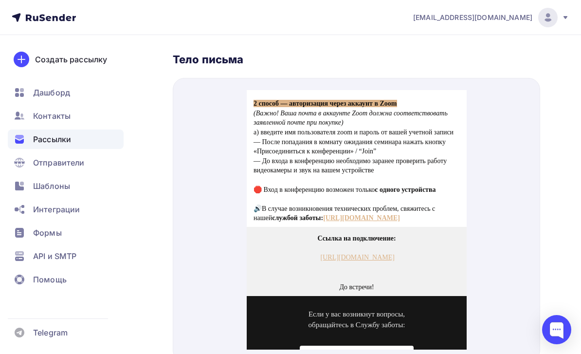
scroll to position [307, 0]
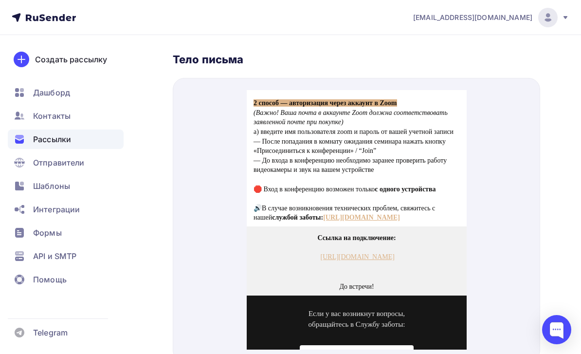
click at [425, 172] on div at bounding box center [356, 220] width 367 height 284
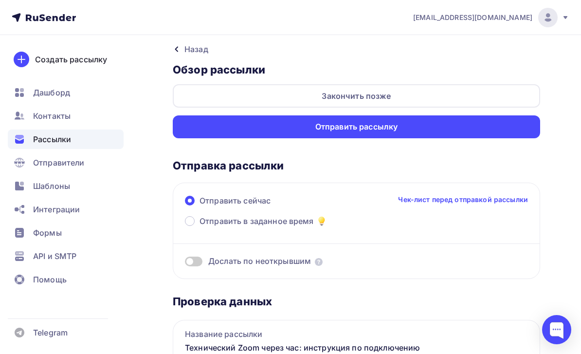
scroll to position [0, 0]
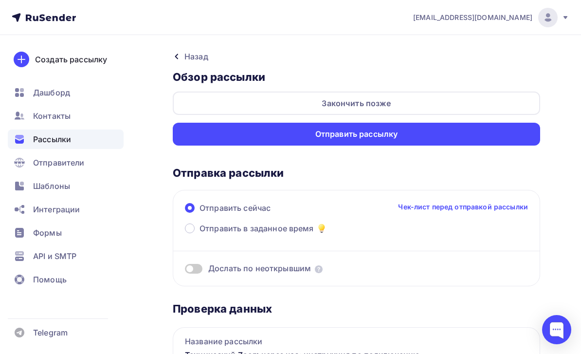
click at [425, 134] on div "Отправить рассылку" at bounding box center [356, 134] width 367 height 23
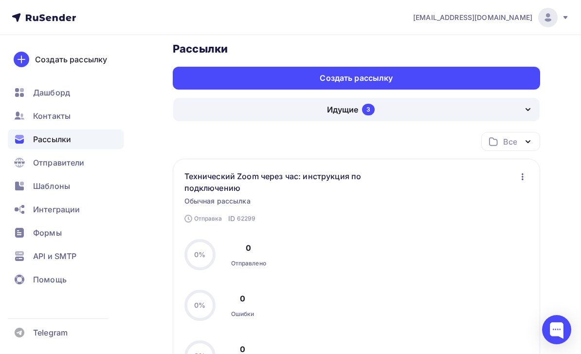
scroll to position [7, 0]
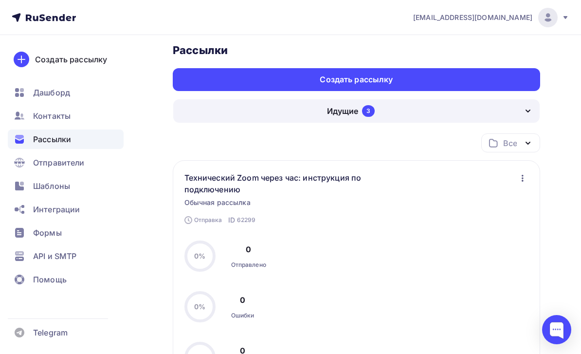
click at [425, 69] on div "Создать рассылку" at bounding box center [356, 79] width 367 height 23
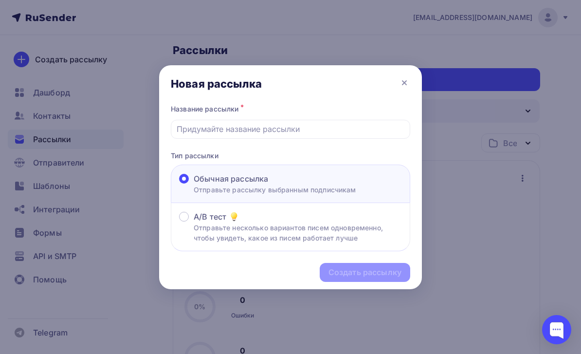
click at [401, 125] on input "text" at bounding box center [291, 129] width 228 height 12
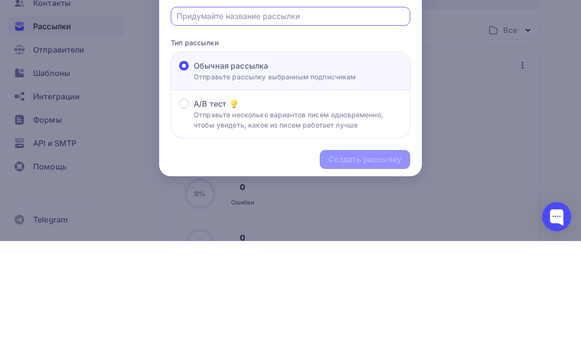
click at [290, 123] on input "text" at bounding box center [291, 129] width 228 height 12
paste input "Технический Zoom уже через 15 минут!"
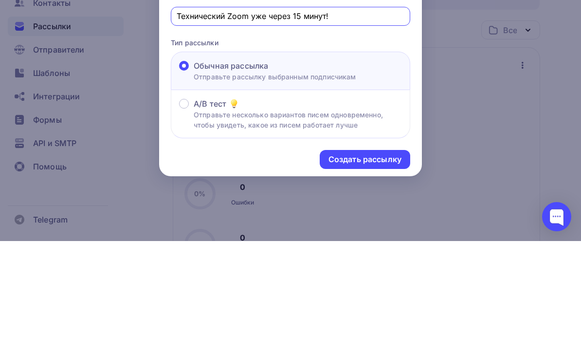
scroll to position [120, 0]
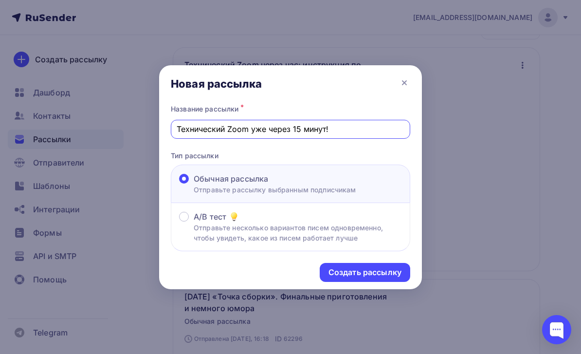
type input "Технический Zoom уже через 15 минут!"
click at [399, 270] on div "Создать рассылку" at bounding box center [364, 272] width 73 height 11
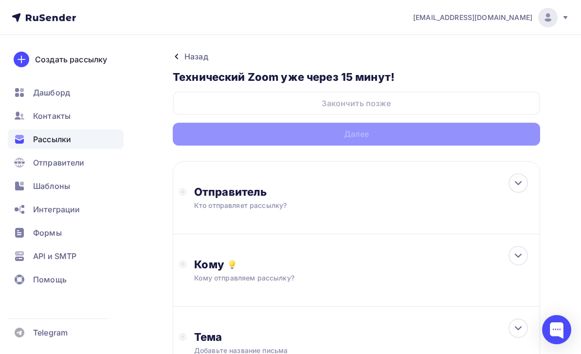
click at [425, 201] on div "Отправитель Кто отправляет рассылку? Email * tech@newlightconsult.com info@ut-n…" at bounding box center [356, 197] width 367 height 73
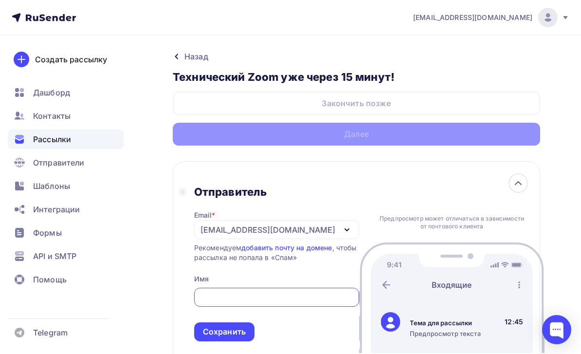
click at [322, 235] on div "[EMAIL_ADDRESS][DOMAIN_NAME]" at bounding box center [276, 229] width 165 height 19
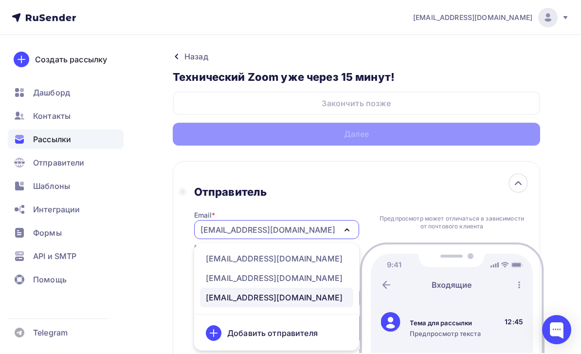
click at [269, 258] on div "[EMAIL_ADDRESS][DOMAIN_NAME]" at bounding box center [274, 258] width 137 height 12
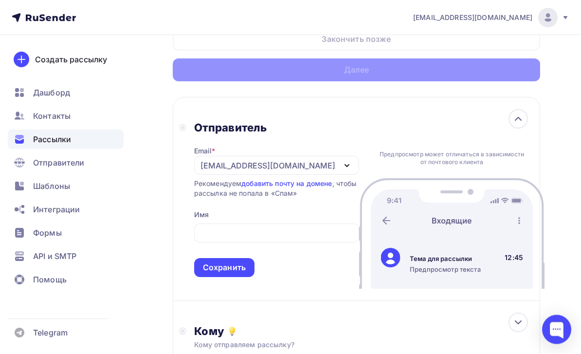
scroll to position [78, 0]
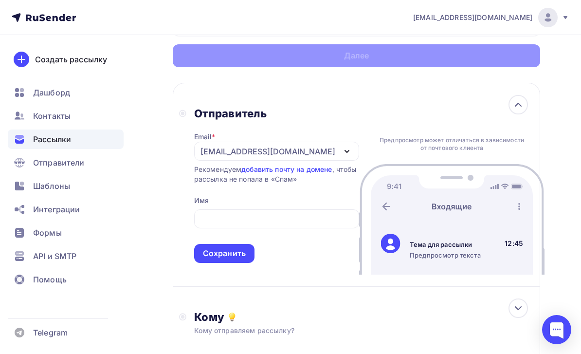
click at [290, 231] on span "Сохранить" at bounding box center [276, 233] width 165 height 57
click at [291, 225] on input "text" at bounding box center [276, 219] width 154 height 12
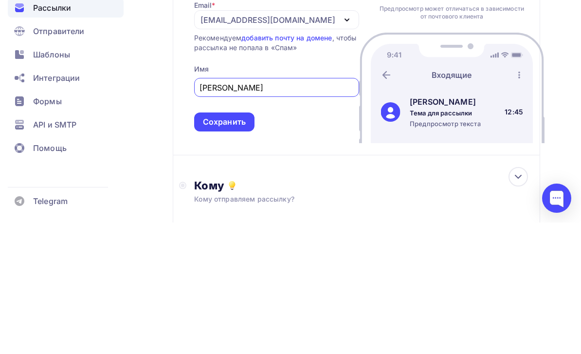
type input "Леонид Тальпис"
click at [250, 244] on div "Сохранить" at bounding box center [224, 253] width 60 height 19
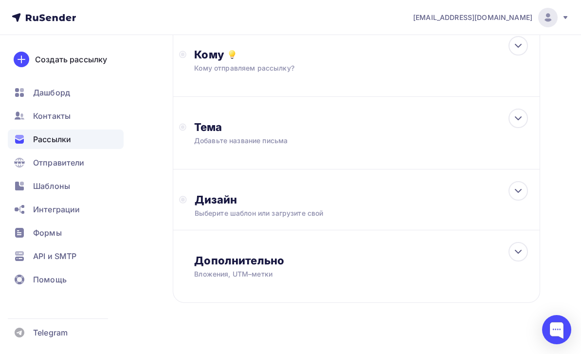
scroll to position [192, 0]
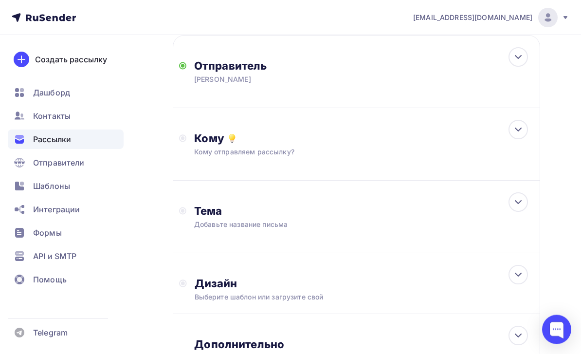
click at [425, 145] on div "Кому" at bounding box center [364, 139] width 340 height 14
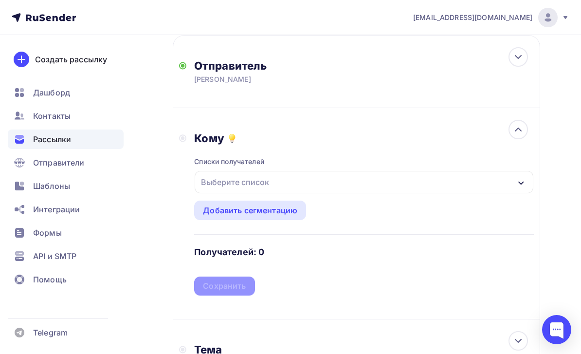
click at [425, 184] on div "Выберите список" at bounding box center [364, 182] width 339 height 22
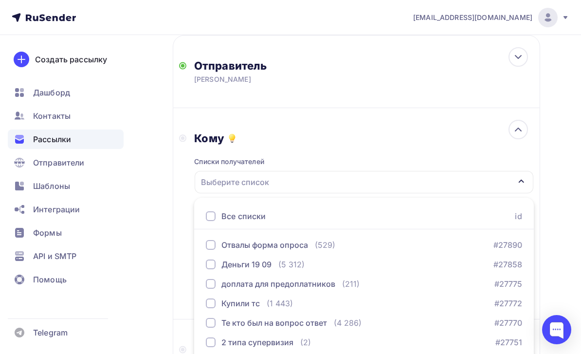
scroll to position [191, 0]
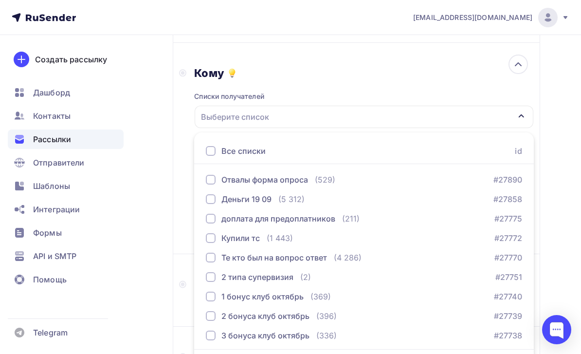
click at [425, 233] on div "Купили тс (1 443) #27772" at bounding box center [364, 238] width 316 height 12
click at [180, 268] on div "Тема Добавьте название письма Тема * Рекомендуем использовать не более 150 симв…" at bounding box center [356, 290] width 367 height 72
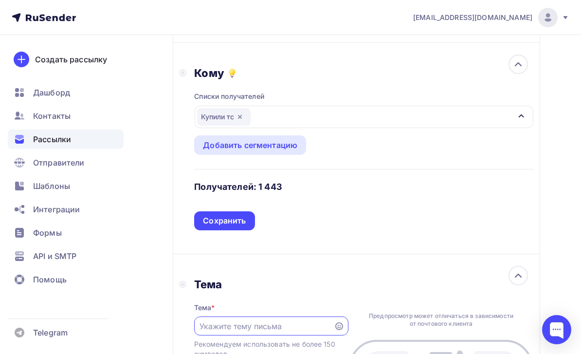
scroll to position [0, 0]
click at [233, 230] on div "Сохранить" at bounding box center [224, 220] width 60 height 19
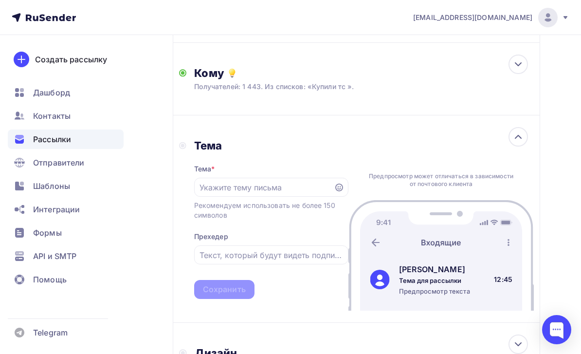
click at [310, 189] on input "text" at bounding box center [263, 187] width 128 height 12
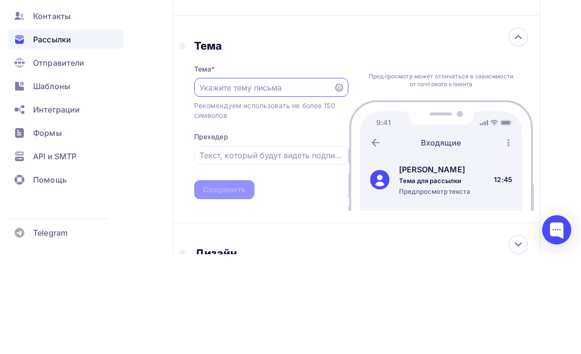
click at [293, 181] on input "text" at bounding box center [263, 187] width 128 height 12
paste input "Технический Zoom уже через 15 минут!"
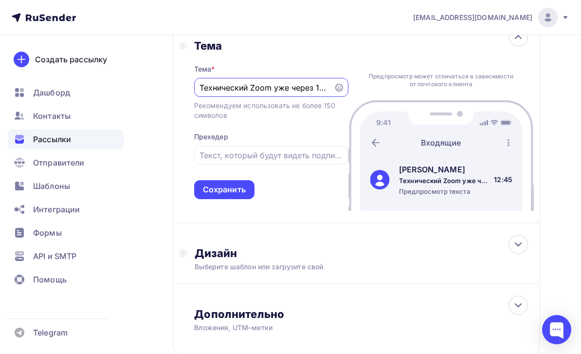
type input "Технический Zoom уже через 15 минут!"
click at [247, 191] on div "Сохранить" at bounding box center [224, 189] width 60 height 19
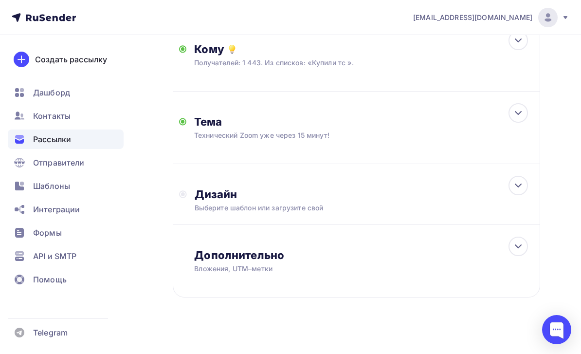
scroll to position [192, 0]
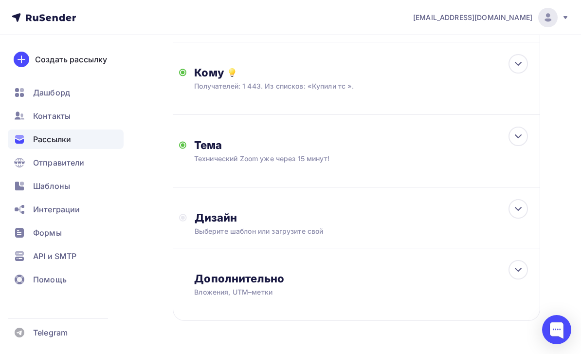
click at [425, 214] on div "Дизайн" at bounding box center [364, 218] width 339 height 14
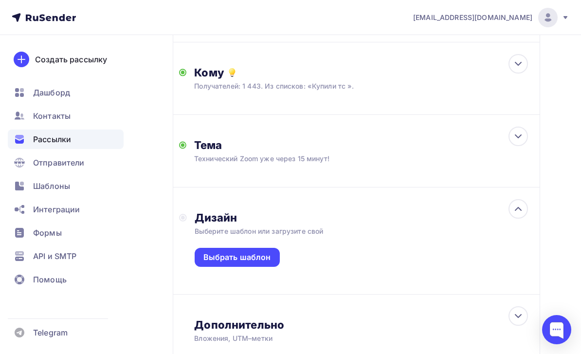
click at [267, 260] on div "Выбрать шаблон" at bounding box center [237, 256] width 68 height 11
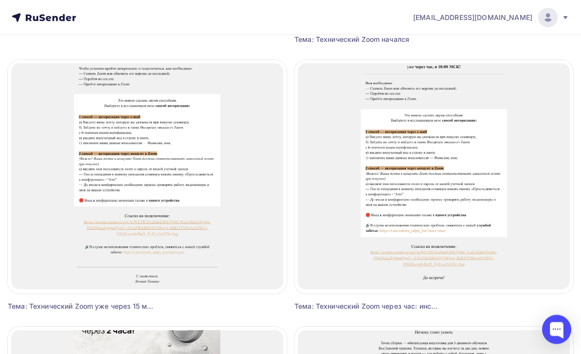
scroll to position [351, 0]
click at [179, 178] on div "Выбрать шаблон" at bounding box center [147, 172] width 96 height 23
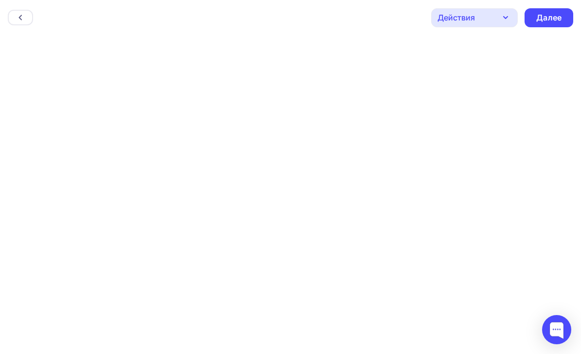
click at [425, 20] on div "Далее" at bounding box center [548, 17] width 25 height 11
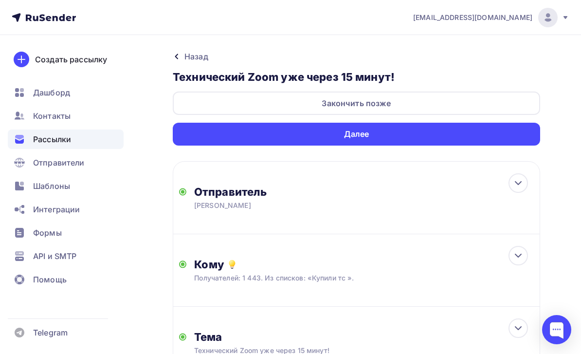
click at [425, 137] on div "Далее" at bounding box center [356, 134] width 367 height 23
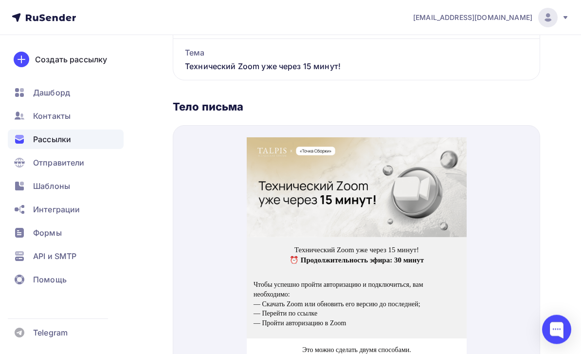
scroll to position [454, 0]
click at [425, 184] on img at bounding box center [356, 176] width 220 height 100
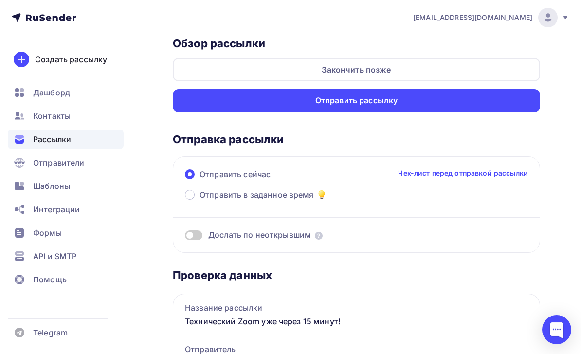
scroll to position [30, 0]
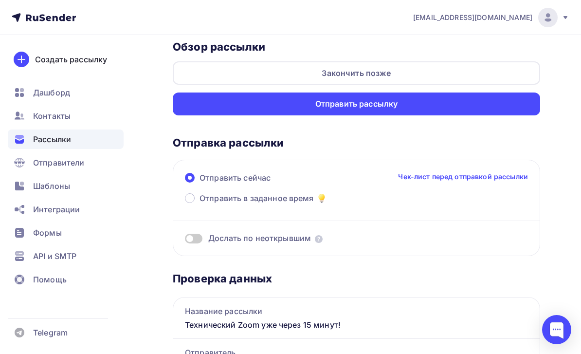
click at [425, 72] on div "Закончить позже" at bounding box center [356, 72] width 367 height 23
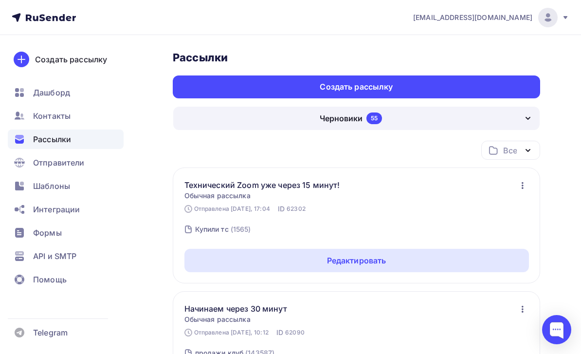
click at [110, 138] on div "Рассылки" at bounding box center [66, 138] width 116 height 19
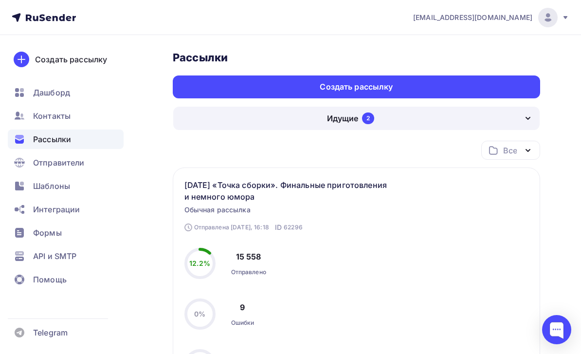
click at [99, 148] on div "Рассылки" at bounding box center [66, 138] width 116 height 19
click at [93, 153] on div "Отправители" at bounding box center [66, 162] width 116 height 19
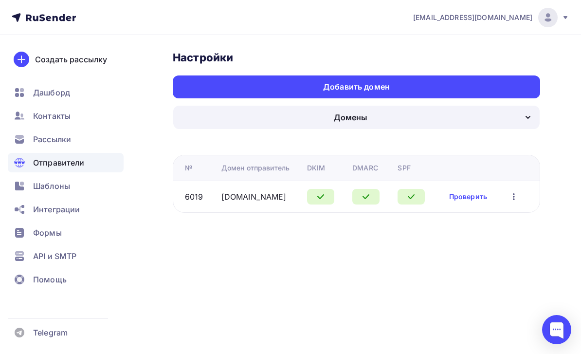
click at [83, 144] on div "Рассылки" at bounding box center [66, 138] width 116 height 19
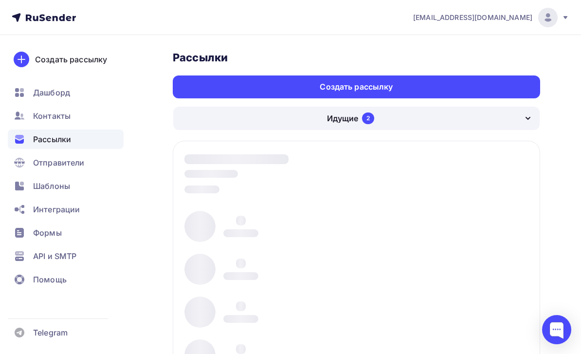
click at [83, 141] on div "Рассылки" at bounding box center [66, 138] width 116 height 19
click at [85, 141] on div "Рассылки" at bounding box center [66, 138] width 116 height 19
click at [84, 148] on div "Рассылки" at bounding box center [66, 138] width 116 height 19
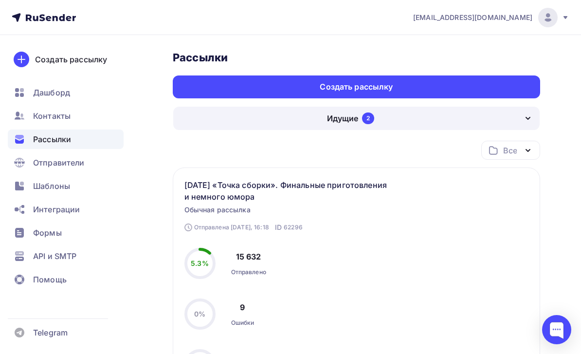
click at [87, 118] on div "Контакты" at bounding box center [66, 115] width 116 height 19
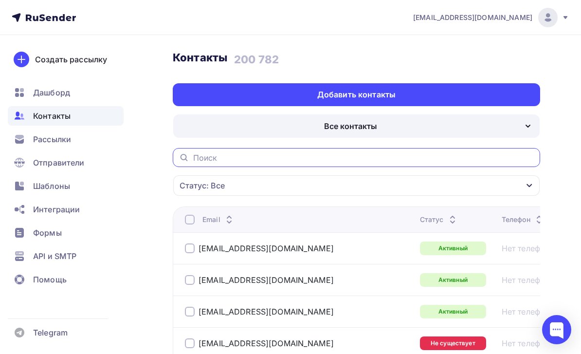
click at [425, 162] on input "text" at bounding box center [363, 157] width 341 height 11
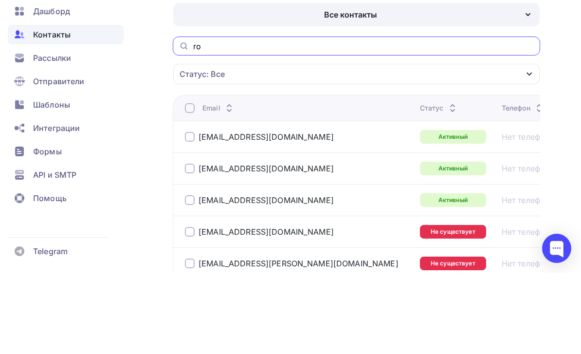
type input "r"
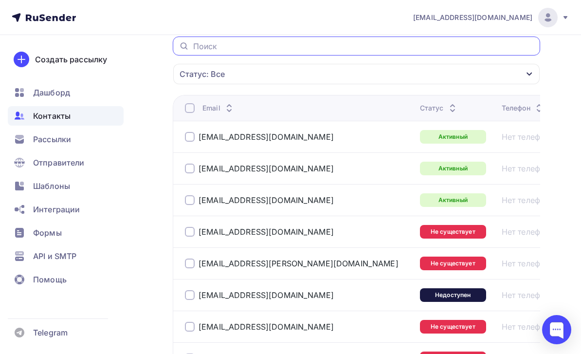
click at [256, 51] on input "text" at bounding box center [363, 46] width 341 height 11
paste input "roless@mail.ru"
type input "roless@mail.ru"
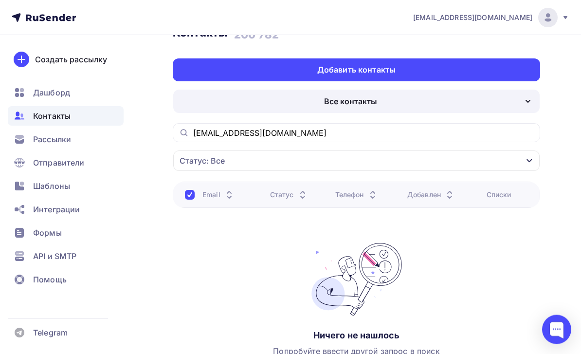
scroll to position [80, 0]
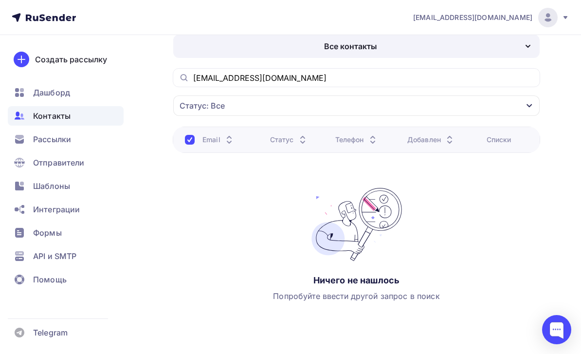
click at [425, 104] on icon "button" at bounding box center [529, 106] width 8 height 8
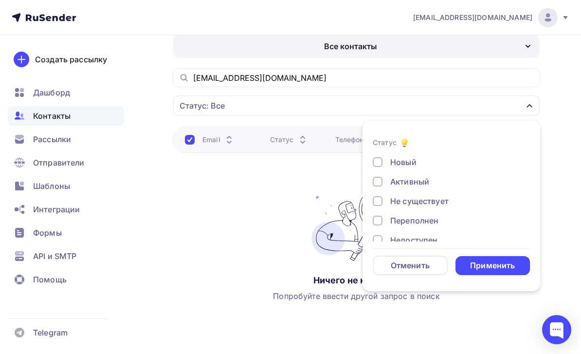
click at [425, 137] on div "Контакты Контакты 200 782 200 782 История импорта Добавить контакты Все контакт…" at bounding box center [290, 169] width 581 height 429
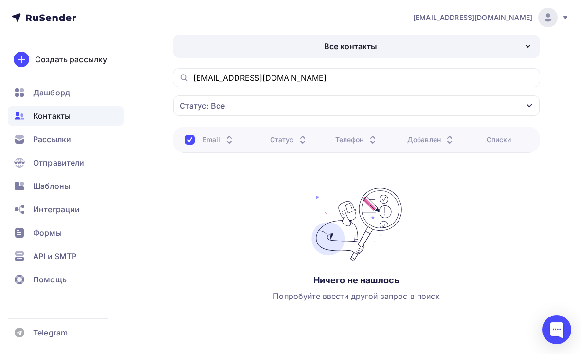
click at [425, 107] on div "Статус: Все" at bounding box center [356, 105] width 366 height 20
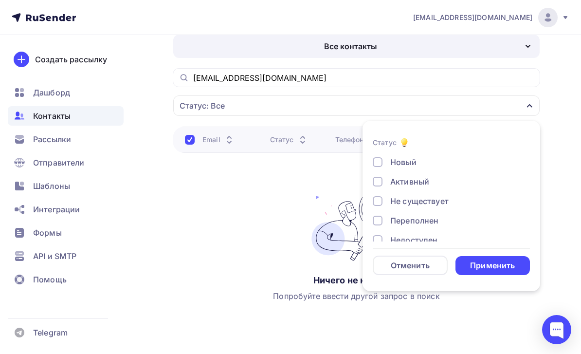
click at [425, 139] on div "Контакты Контакты 200 782 200 782 История импорта Добавить контакты Все контакт…" at bounding box center [290, 169] width 581 height 429
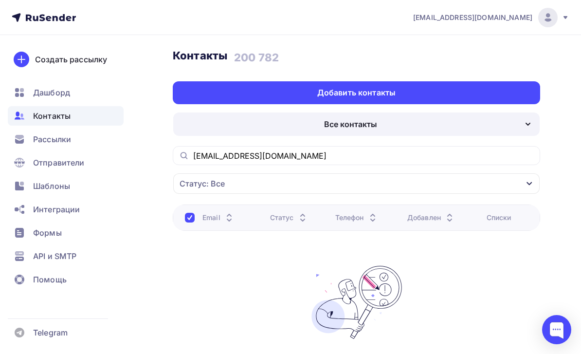
scroll to position [25, 0]
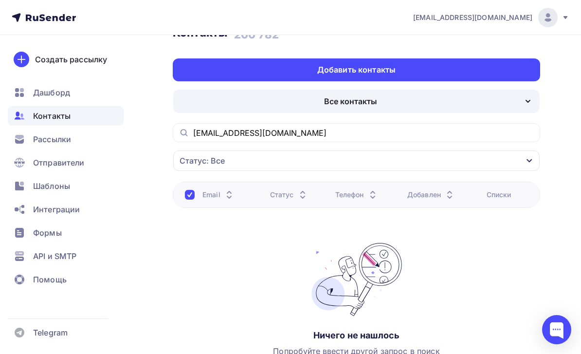
click at [425, 101] on div "Все контакты" at bounding box center [356, 101] width 366 height 23
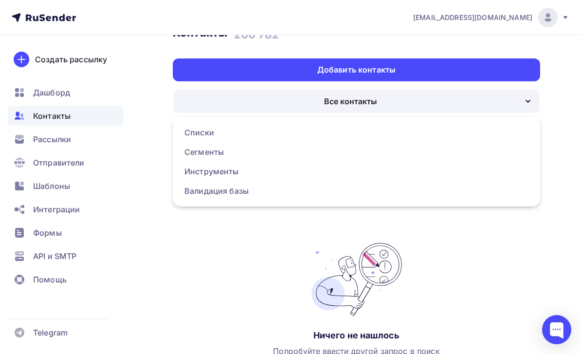
click at [366, 148] on div "Сегменты" at bounding box center [356, 152] width 344 height 12
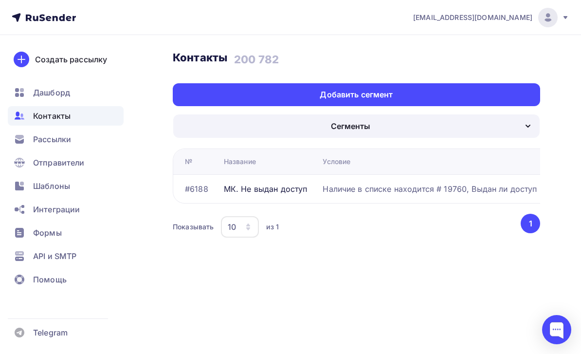
click at [422, 125] on div "Сегменты" at bounding box center [356, 125] width 366 height 23
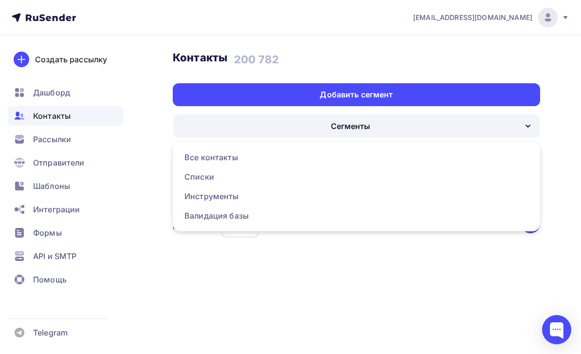
click at [387, 154] on div "Все контакты" at bounding box center [356, 157] width 344 height 12
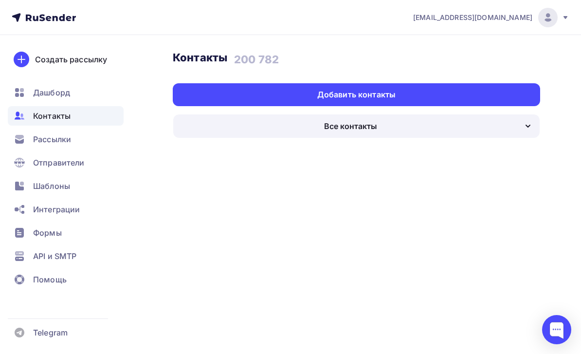
click at [425, 124] on div "Все контакты" at bounding box center [356, 125] width 366 height 23
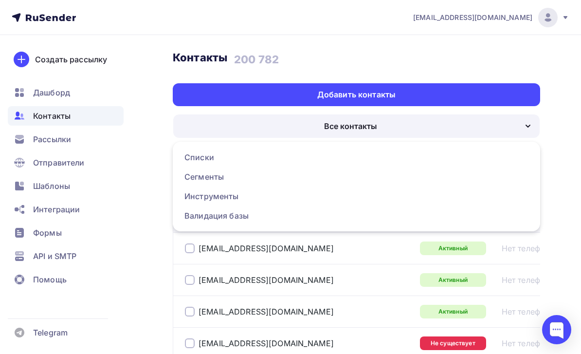
click at [205, 158] on div "Списки" at bounding box center [199, 157] width 30 height 12
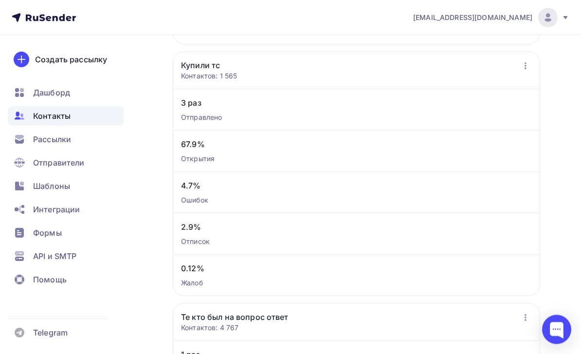
scroll to position [1103, 0]
click at [425, 69] on icon "button" at bounding box center [525, 65] width 2 height 7
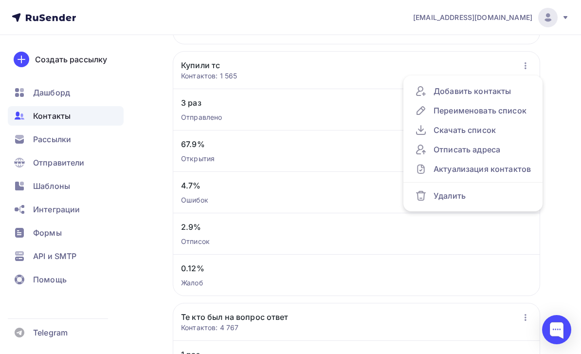
click at [425, 302] on div "Контакты Контакты 200 782 200 782 История импорта Создать список Все контакты С…" at bounding box center [290, 280] width 581 height 2697
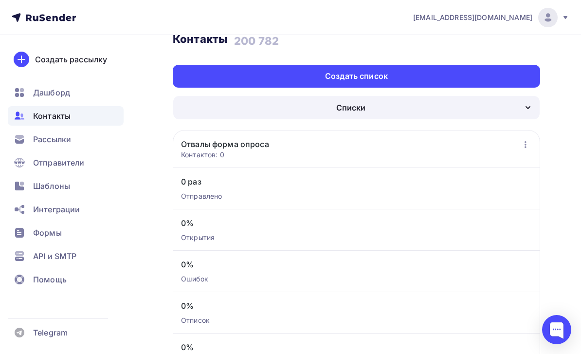
scroll to position [20, 0]
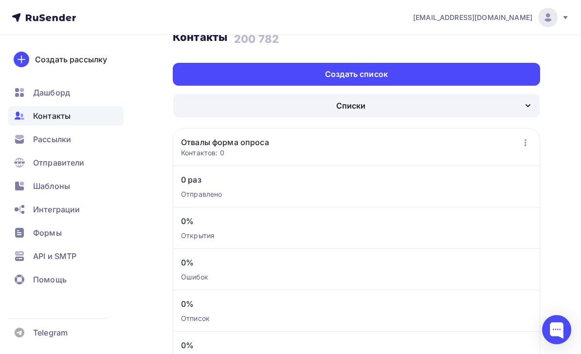
click at [94, 136] on div "Рассылки" at bounding box center [66, 138] width 116 height 19
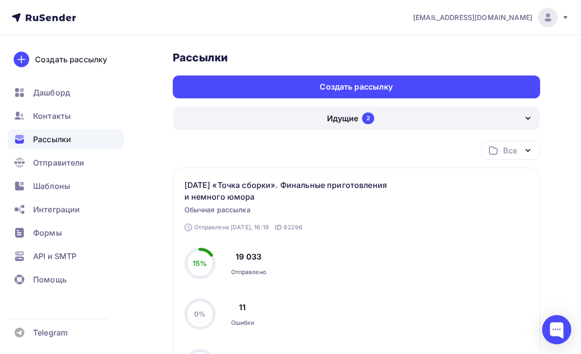
click at [401, 123] on div "Идущие 2" at bounding box center [356, 118] width 366 height 23
click at [380, 144] on div "Черновики 55" at bounding box center [356, 150] width 344 height 12
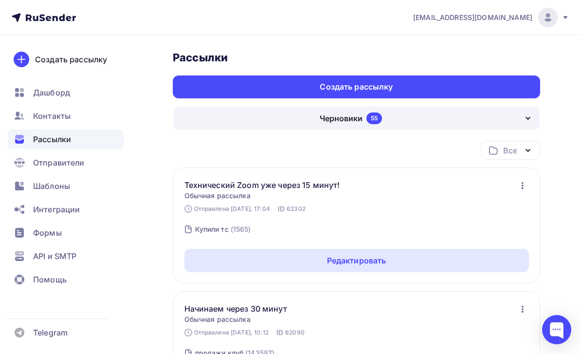
click at [425, 81] on div "Создать рассылку" at bounding box center [356, 86] width 367 height 23
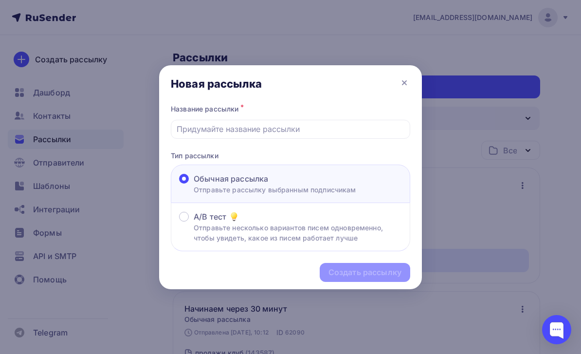
click at [279, 129] on input "text" at bounding box center [291, 129] width 228 height 12
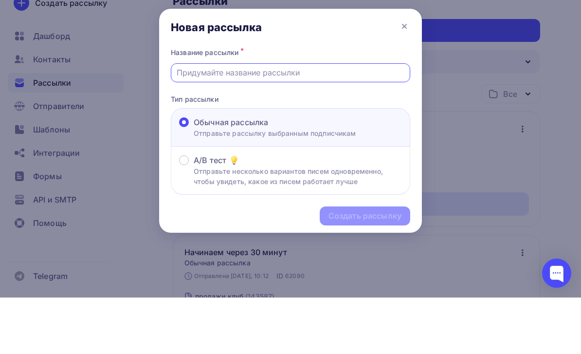
click at [214, 123] on input "text" at bounding box center [291, 129] width 228 height 12
paste input "Технический Zoom начался"
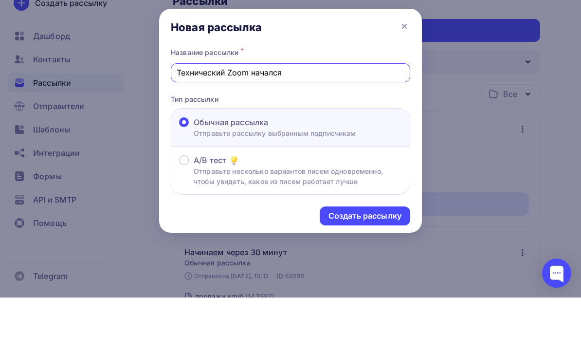
scroll to position [56, 0]
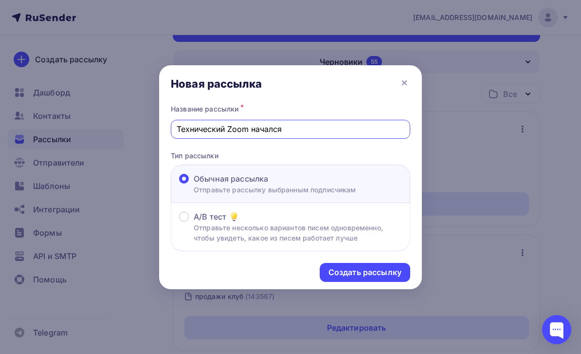
type input "Технический Zoom начался"
click at [385, 276] on div "Создать рассылку" at bounding box center [364, 272] width 73 height 11
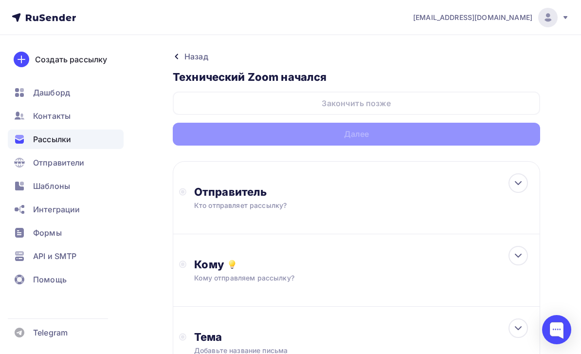
click at [425, 201] on div "Отправитель Кто отправляет рассылку? Email * tech@newlightconsult.com info@ut-n…" at bounding box center [356, 197] width 367 height 73
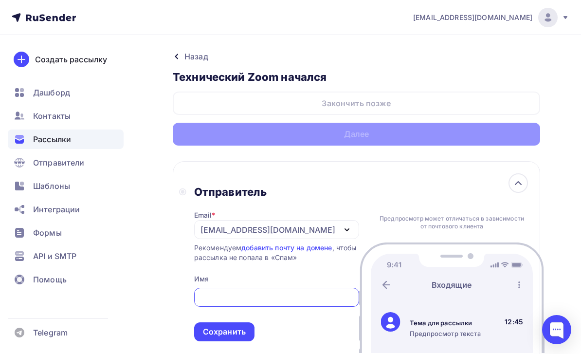
click at [293, 229] on div "[EMAIL_ADDRESS][DOMAIN_NAME]" at bounding box center [267, 230] width 135 height 12
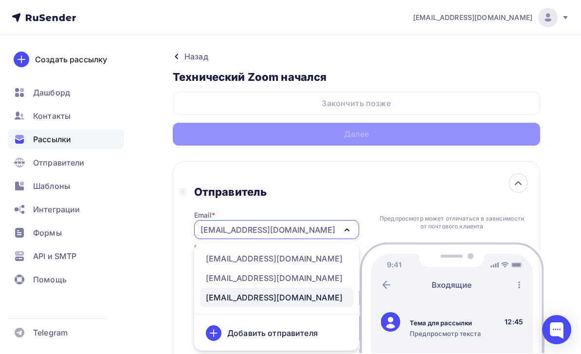
click at [318, 258] on div "[EMAIL_ADDRESS][DOMAIN_NAME]" at bounding box center [274, 258] width 137 height 12
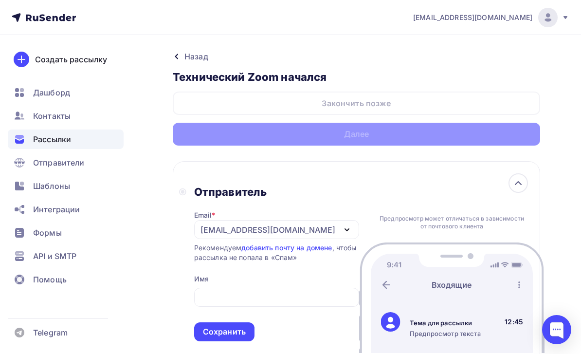
click at [305, 298] on input "text" at bounding box center [276, 297] width 154 height 12
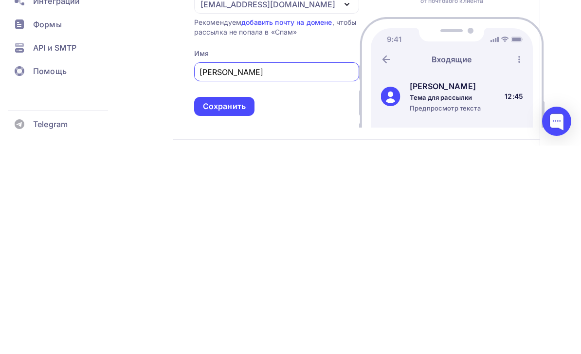
type input "Леонид Тальпис"
click at [245, 309] on div "Сохранить" at bounding box center [224, 314] width 43 height 11
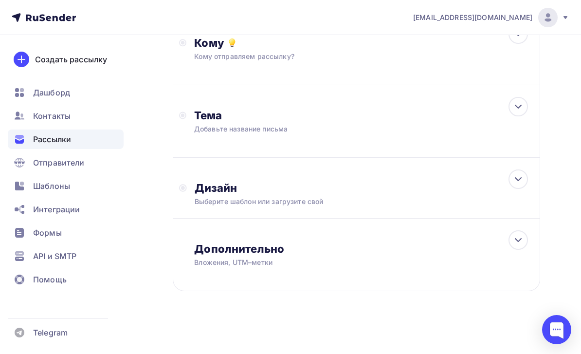
click at [424, 76] on div "Кому Кому отправляем рассылку? Списки получателей Выберите список Все списки id…" at bounding box center [356, 49] width 367 height 72
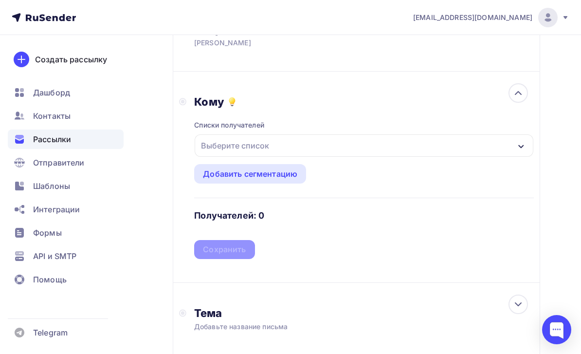
click at [425, 150] on icon "button" at bounding box center [521, 147] width 8 height 8
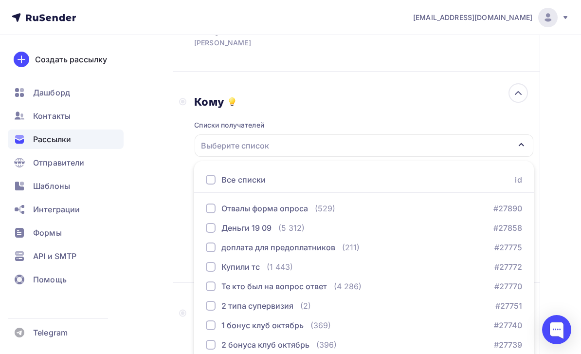
scroll to position [222, 0]
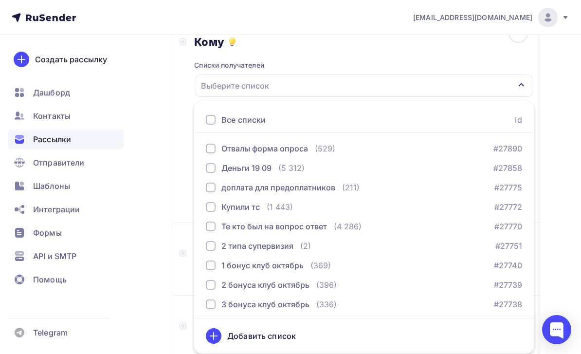
click at [316, 203] on div "Купили тс (1 443) #27772" at bounding box center [364, 207] width 316 height 12
click at [164, 226] on div "Назад Технический Zoom начался Технический Zoom начался Закончить позже Далее О…" at bounding box center [290, 152] width 581 height 679
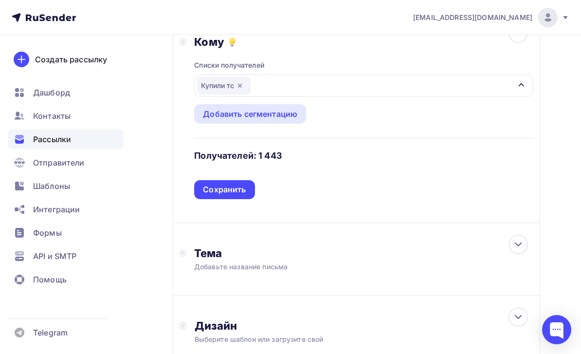
click at [241, 191] on div "Сохранить" at bounding box center [224, 189] width 43 height 11
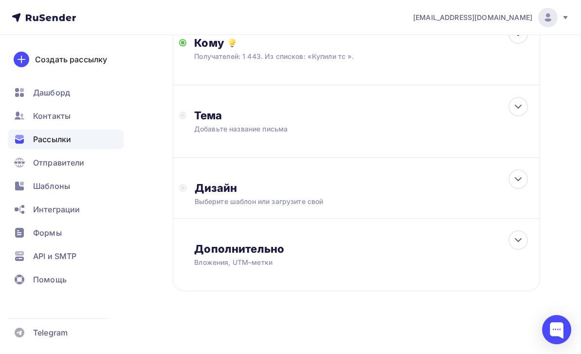
click at [425, 137] on div "Тема Добавьте название письма Тема * Рекомендуем использовать не более 150 симв…" at bounding box center [356, 121] width 367 height 72
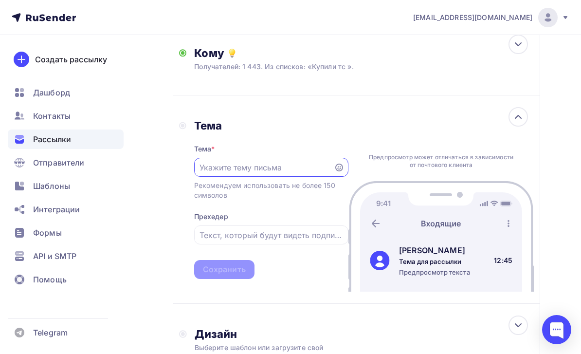
scroll to position [0, 0]
click at [298, 172] on input "text" at bounding box center [263, 167] width 128 height 12
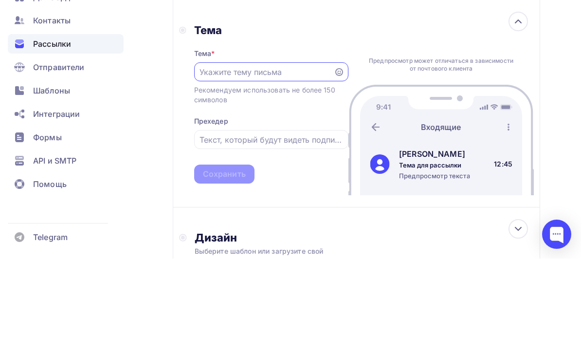
click at [273, 161] on input "text" at bounding box center [263, 167] width 128 height 12
paste input "Технический Zoom начался"
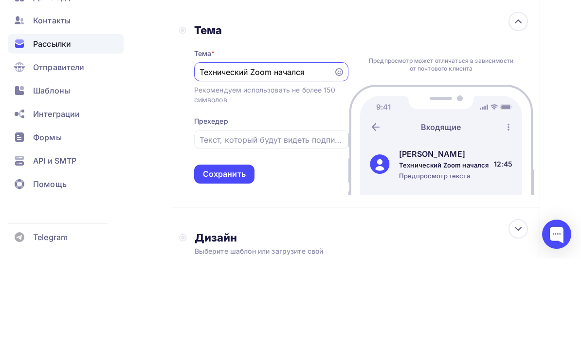
scroll to position [306, 0]
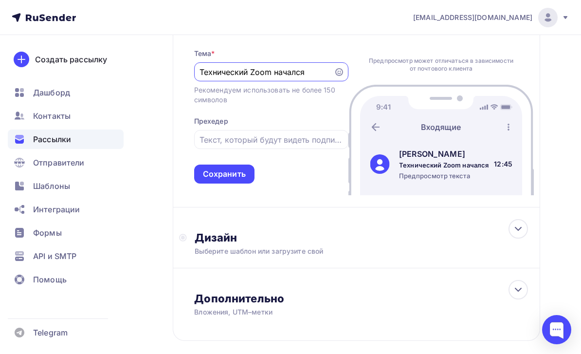
type input "Технический Zoom начался"
click at [250, 174] on div "Сохранить" at bounding box center [224, 173] width 60 height 19
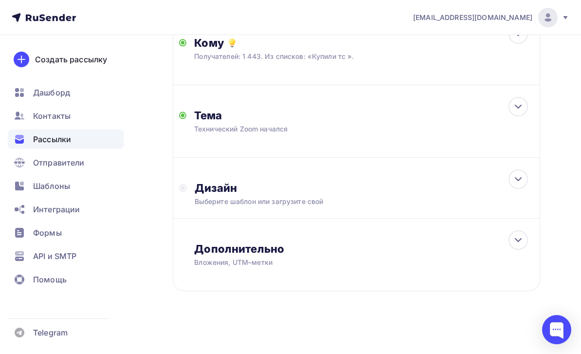
scroll to position [223, 0]
click at [425, 216] on div "Дизайн Выберите шаблон или загрузите свой" at bounding box center [356, 188] width 367 height 61
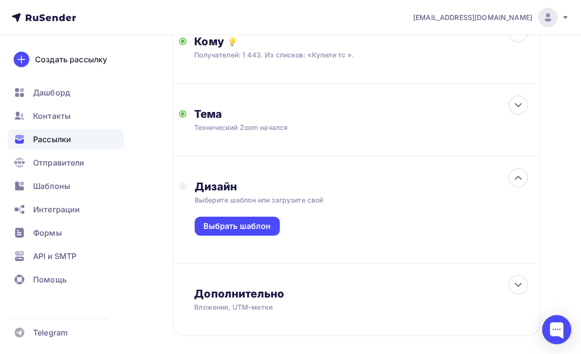
click at [277, 228] on div "Выбрать шаблон" at bounding box center [237, 225] width 85 height 19
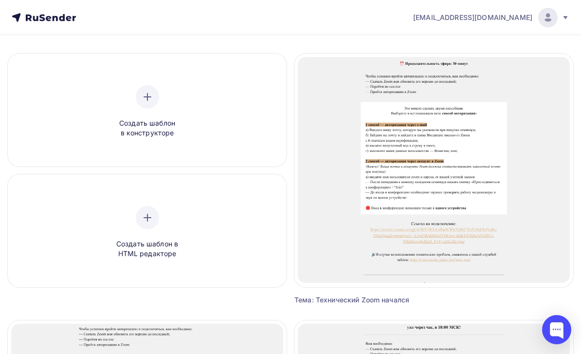
scroll to position [75, 0]
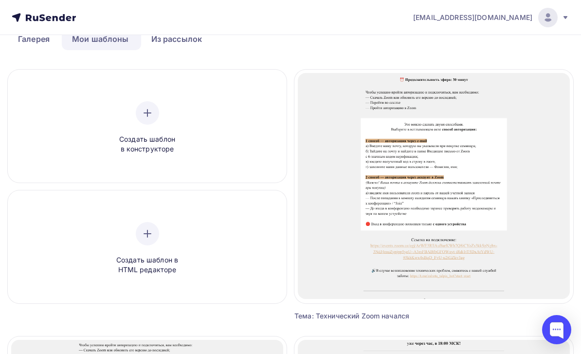
click at [425, 186] on span "Выбрать шаблон" at bounding box center [434, 182] width 68 height 12
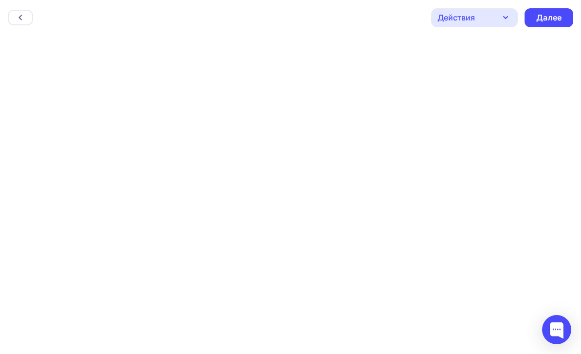
click at [425, 22] on div "Далее" at bounding box center [548, 17] width 25 height 11
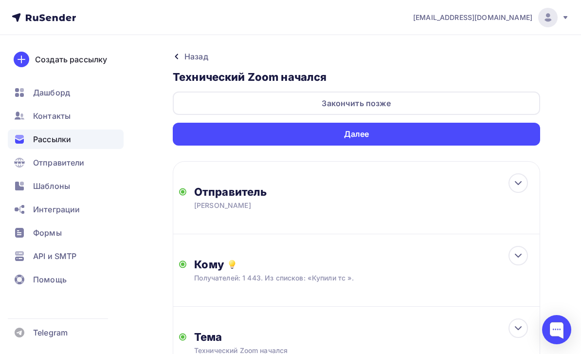
click at [425, 133] on div "Далее" at bounding box center [356, 134] width 367 height 23
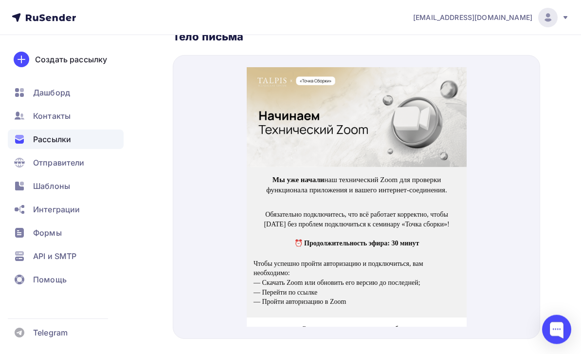
click at [421, 131] on img at bounding box center [356, 105] width 220 height 100
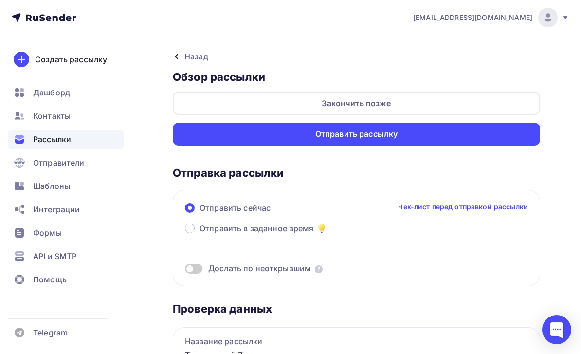
click at [421, 99] on div "Закончить позже" at bounding box center [356, 102] width 367 height 23
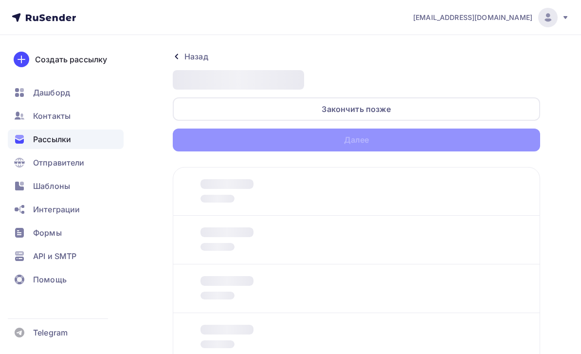
click at [400, 107] on div "Закончить позже" at bounding box center [356, 108] width 367 height 23
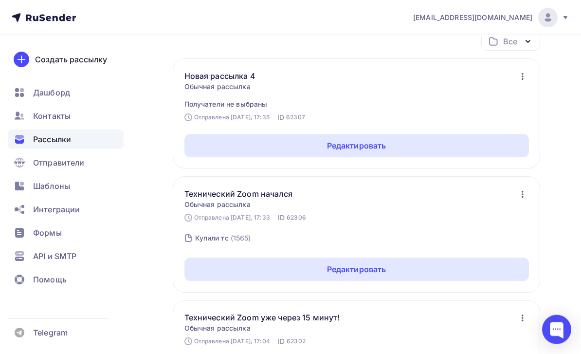
scroll to position [110, 0]
